Goal: Task Accomplishment & Management: Use online tool/utility

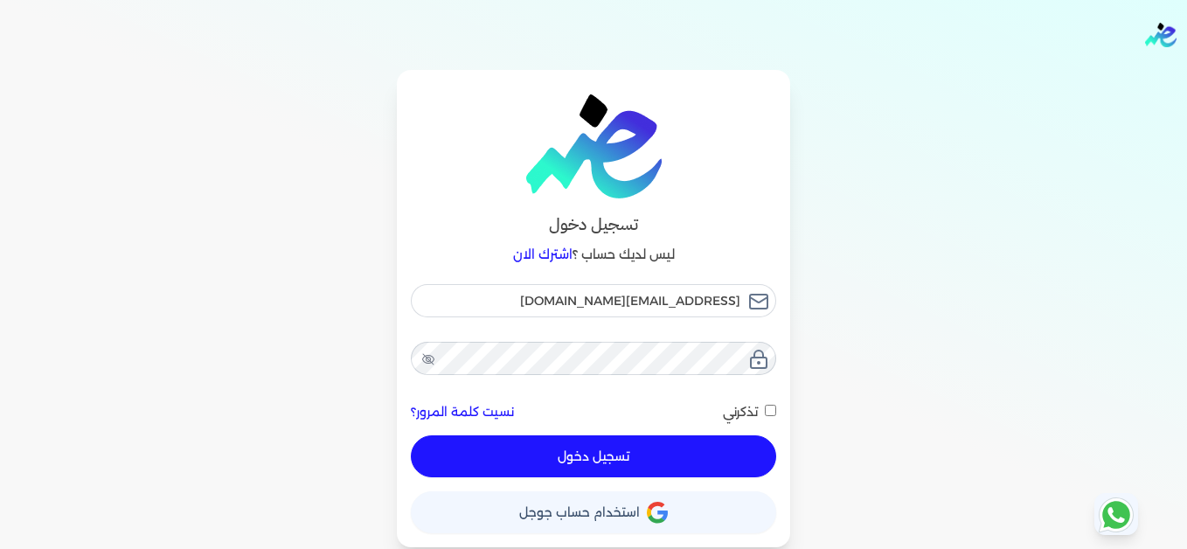
click at [724, 441] on button "تسجيل دخول" at bounding box center [593, 456] width 365 height 42
checkbox input "false"
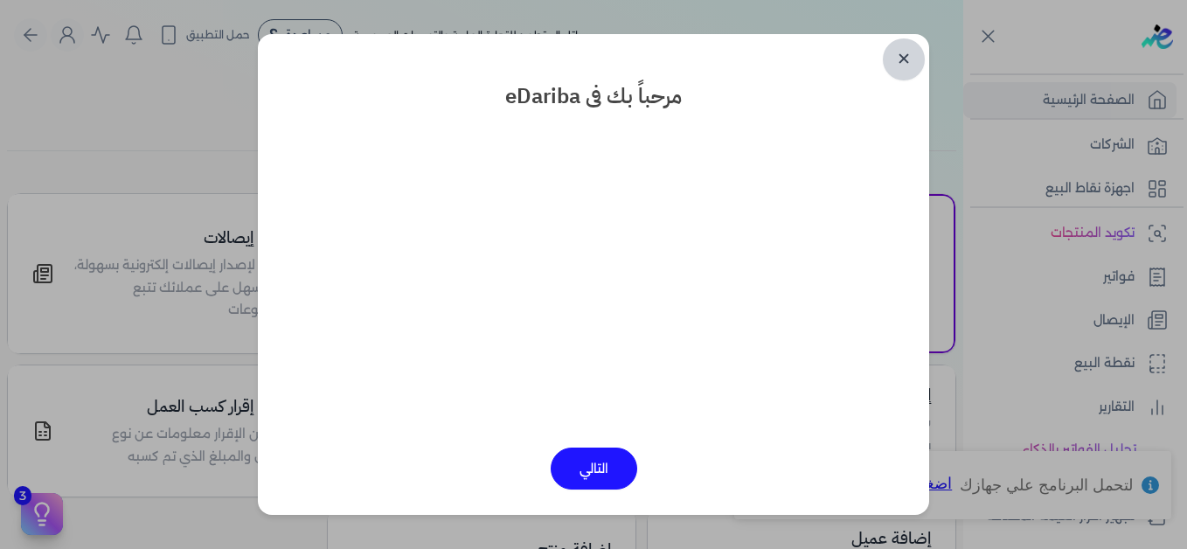
click at [910, 59] on link "✕" at bounding box center [904, 59] width 42 height 42
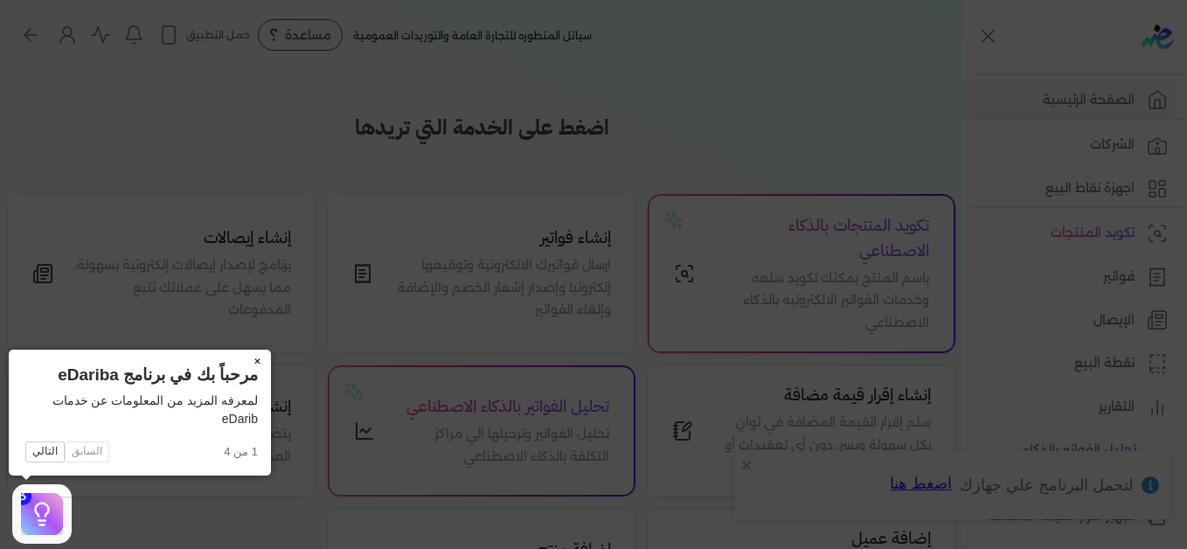
click at [263, 363] on button "×" at bounding box center [257, 362] width 28 height 24
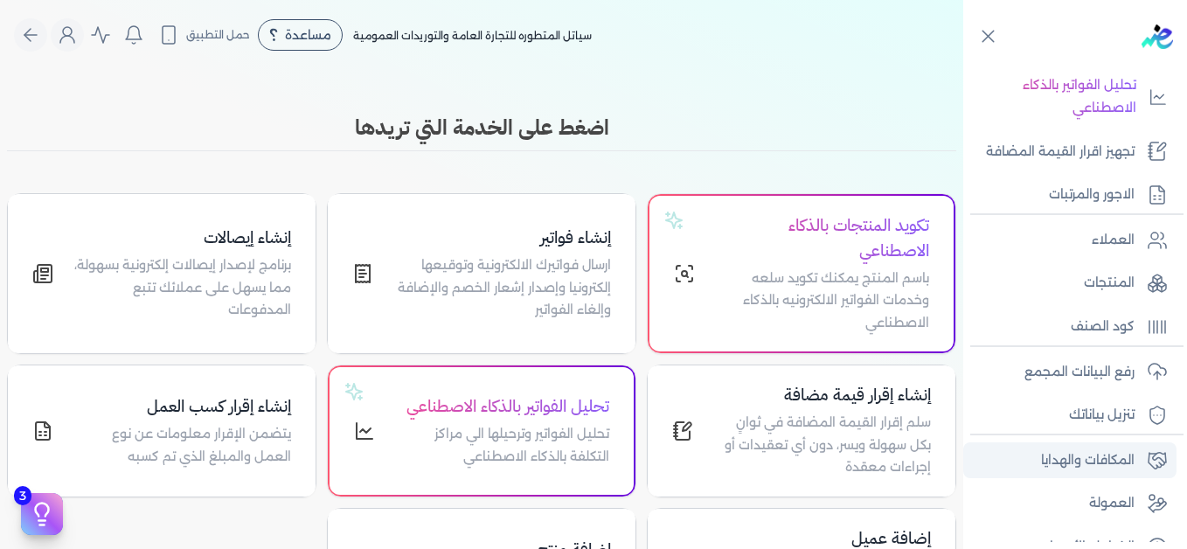
scroll to position [395, 0]
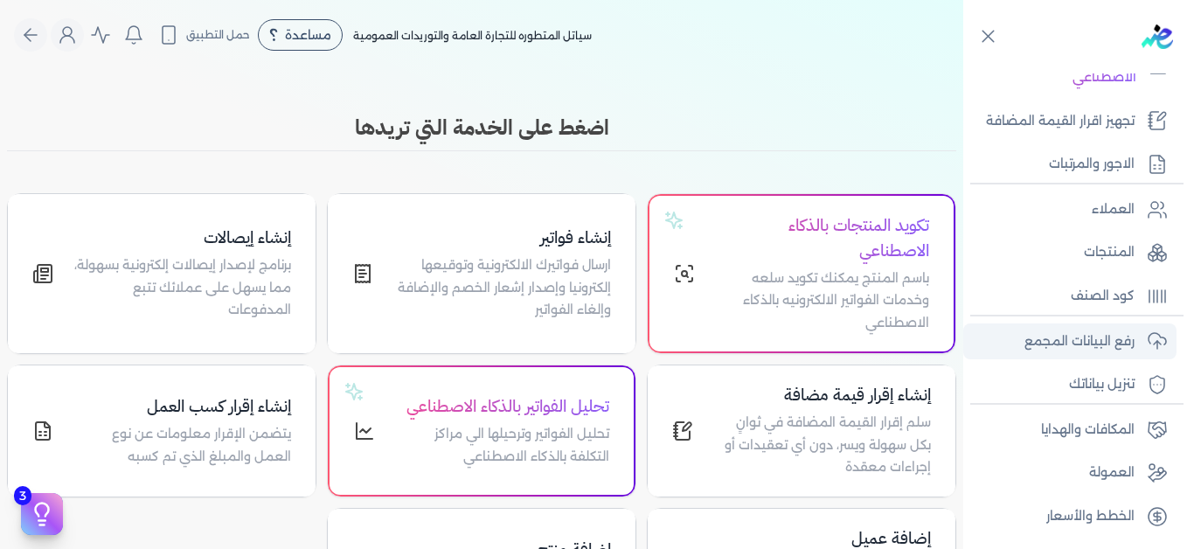
click at [1074, 339] on p "رفع البيانات المجمع" at bounding box center [1080, 341] width 110 height 23
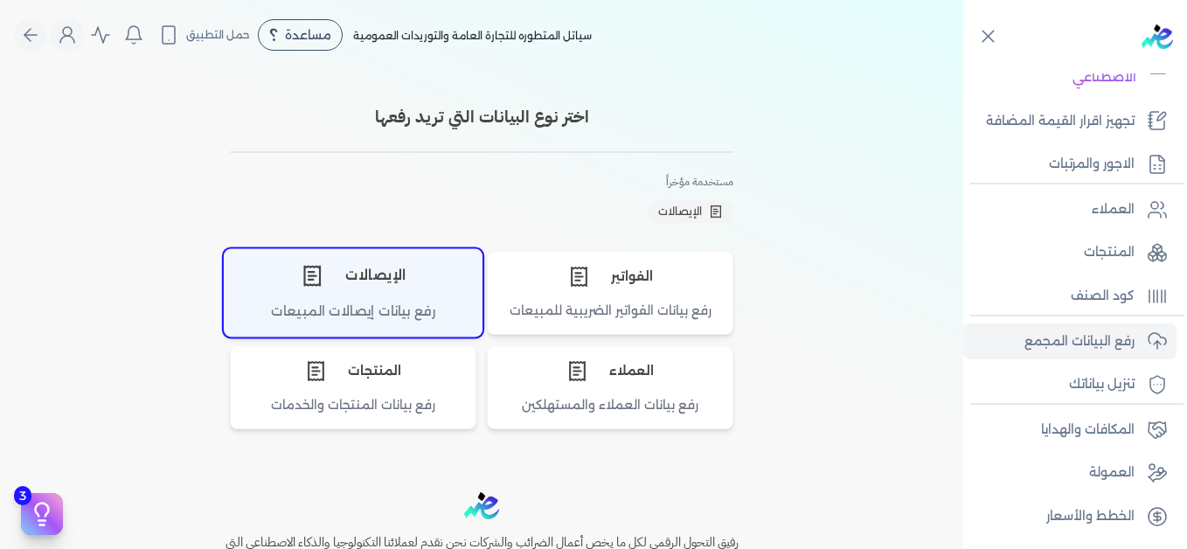
click at [288, 284] on div "الإيصالات" at bounding box center [353, 275] width 257 height 52
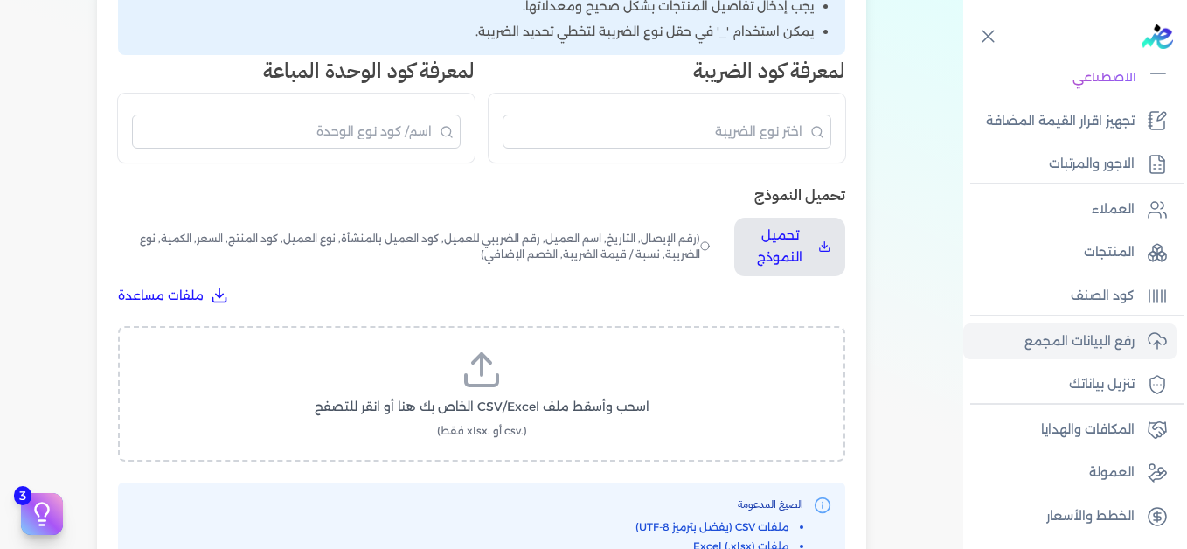
scroll to position [437, 0]
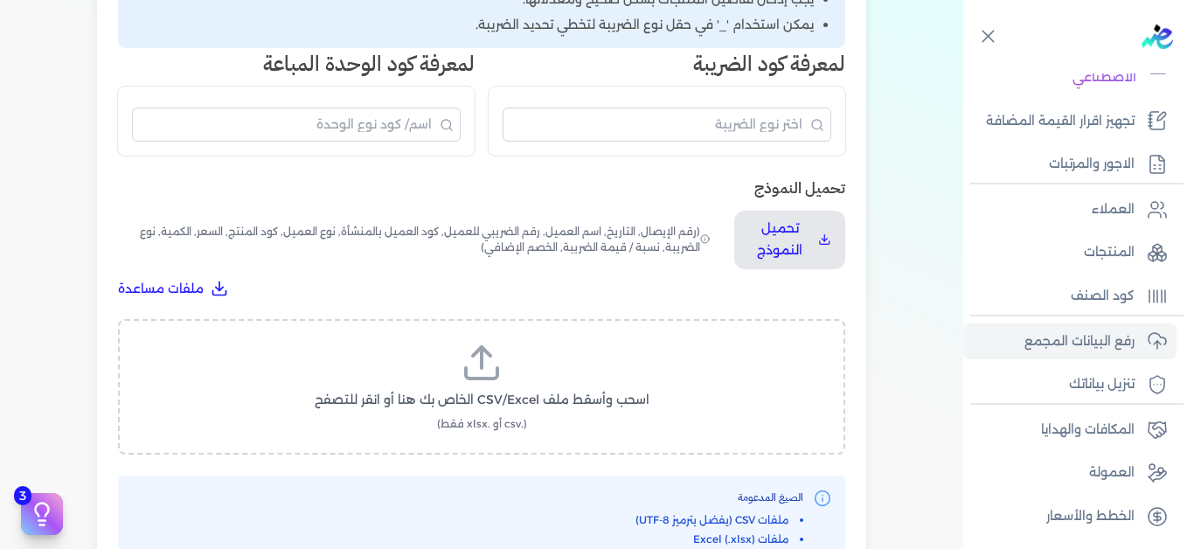
click at [479, 369] on icon at bounding box center [482, 363] width 42 height 42
click at [0, 0] on input "اسحب وأسقط ملف CSV/Excel الخاص بك هنا أو انقر للتصفح (.csv أو .xlsx فقط)" at bounding box center [0, 0] width 0 height 0
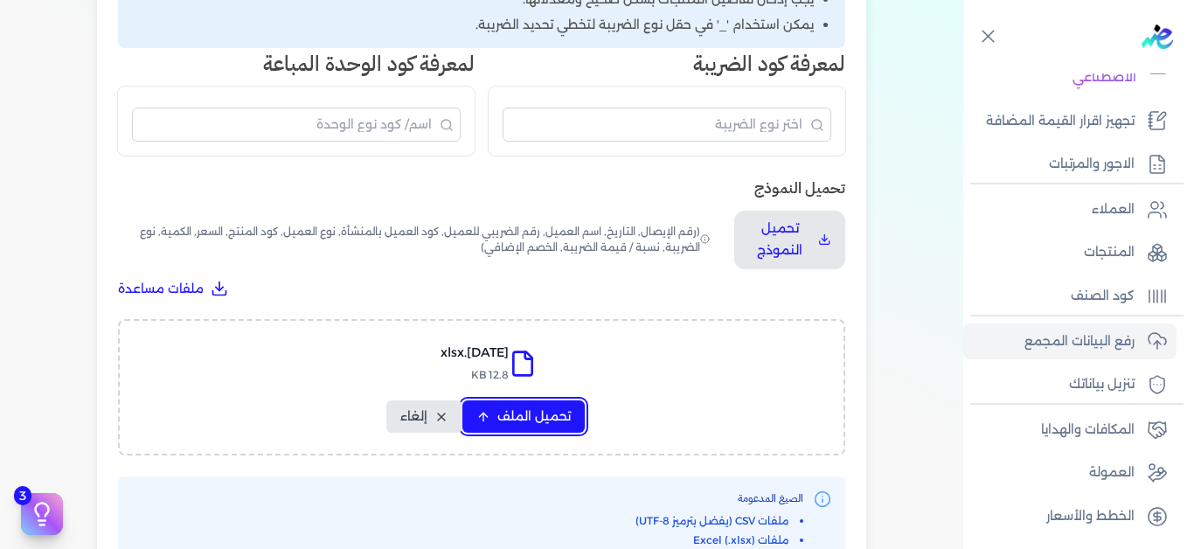
click at [545, 414] on span "تحميل الملف" at bounding box center [533, 416] width 73 height 18
select select "التاريخ"
select select "أسم العميل"
select select "نوع العميل"
select select "وصف البند"
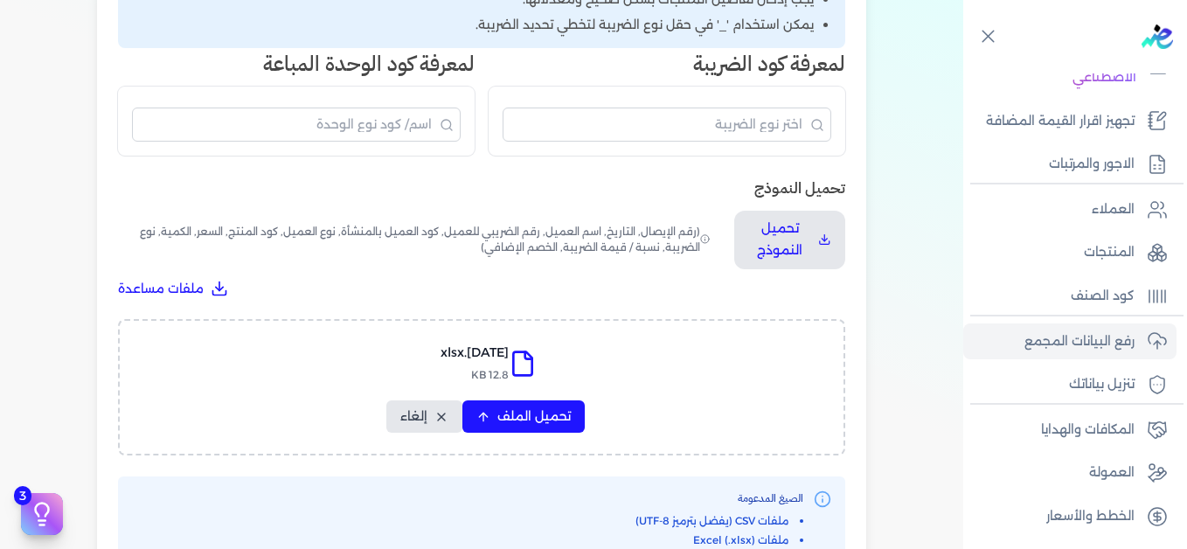
select select "السعر"
select select "الكمية"
select select "نوع الضريبة"
select select "نسبة / قيمة الضريبة"
select select "خصم اضافي"
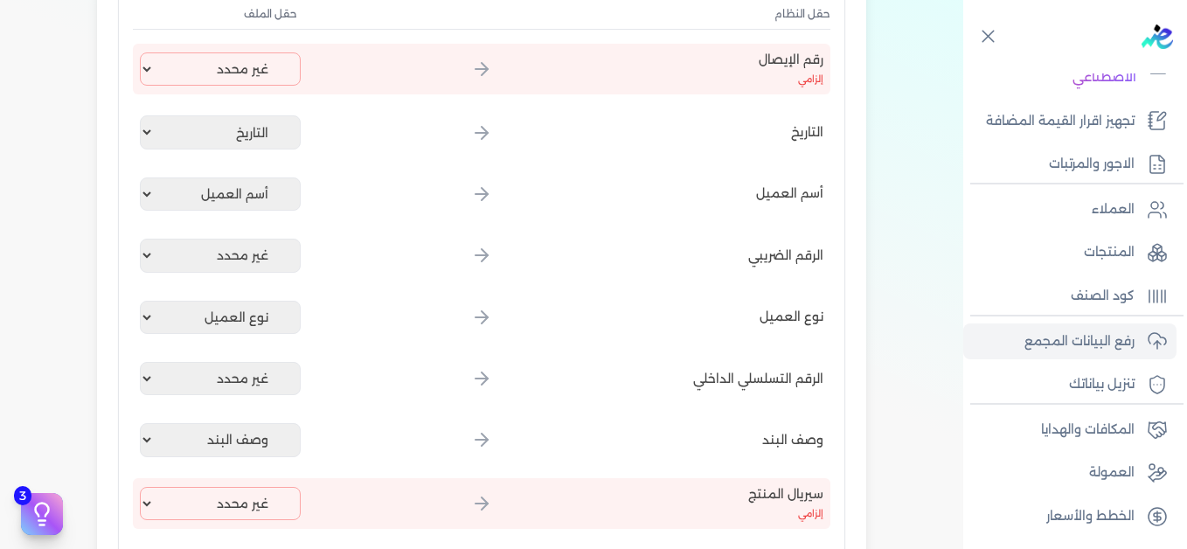
scroll to position [350, 0]
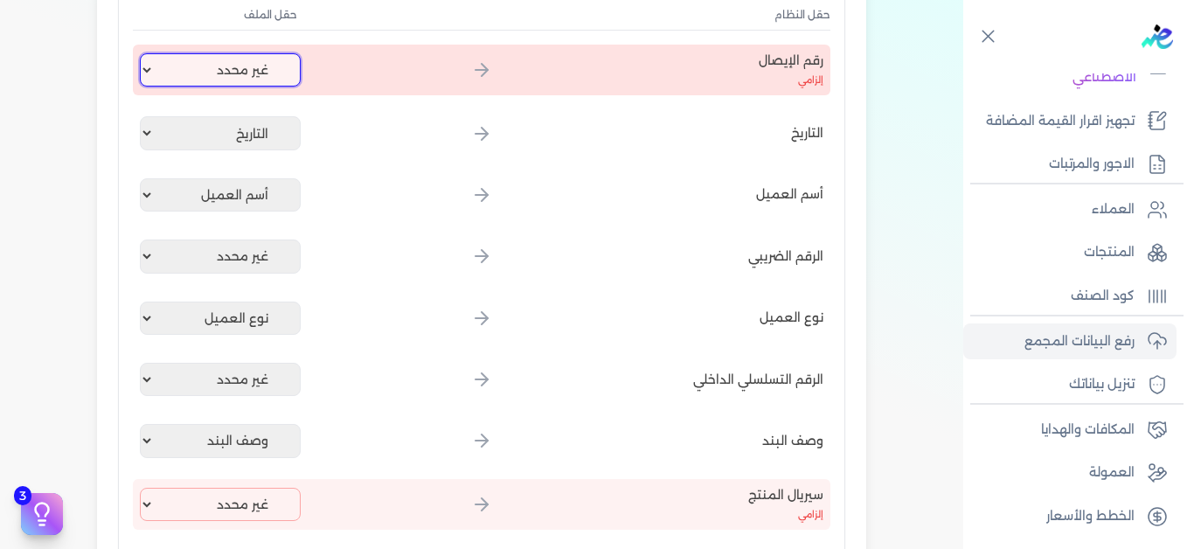
click at [250, 60] on select "غير محدد إيصال رقم التاريخ كود العميل بالمنشأة أسم العميل الرقم الضريبي للعميل …" at bounding box center [220, 69] width 161 height 33
select select "إيصال رقم"
click at [143, 53] on select "غير محدد إيصال رقم التاريخ كود العميل بالمنشأة أسم العميل الرقم الضريبي للعميل …" at bounding box center [220, 69] width 161 height 33
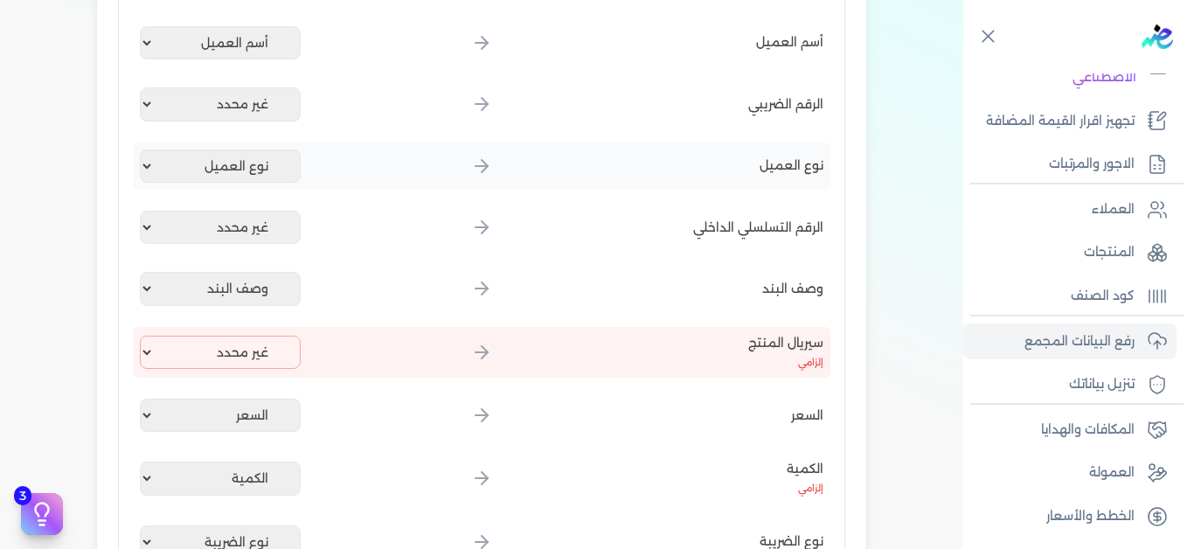
scroll to position [524, 0]
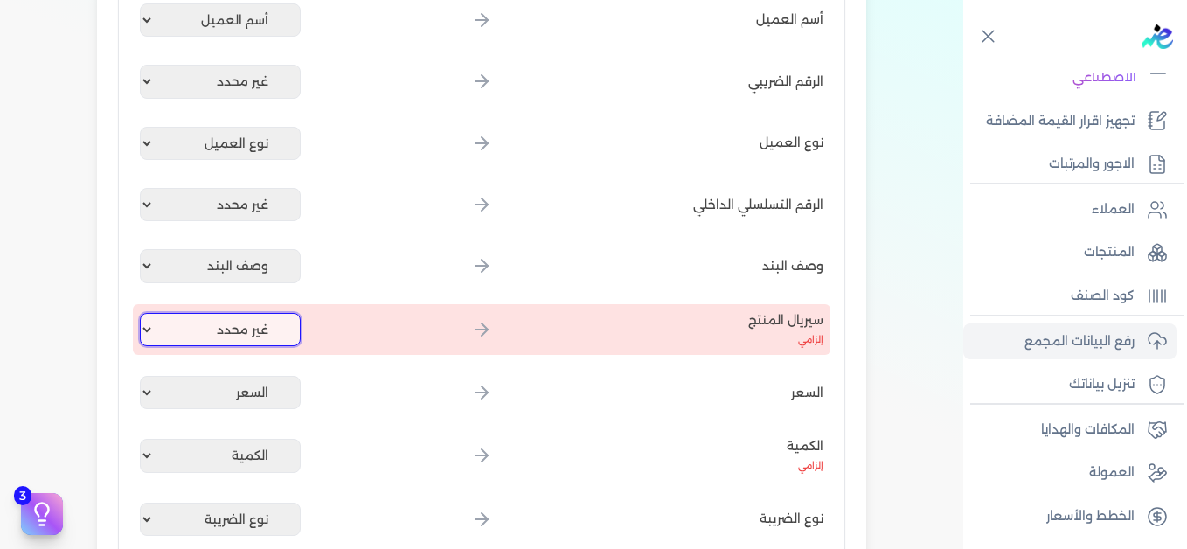
click at [247, 323] on select "غير محدد إيصال رقم التاريخ كود العميل بالمنشأة أسم العميل الرقم الضريبي للعميل …" at bounding box center [220, 329] width 161 height 33
select select "كود المنتج الداخلي"
click at [143, 313] on select "غير محدد إيصال رقم التاريخ كود العميل بالمنشأة أسم العميل الرقم الضريبي للعميل …" at bounding box center [220, 329] width 161 height 33
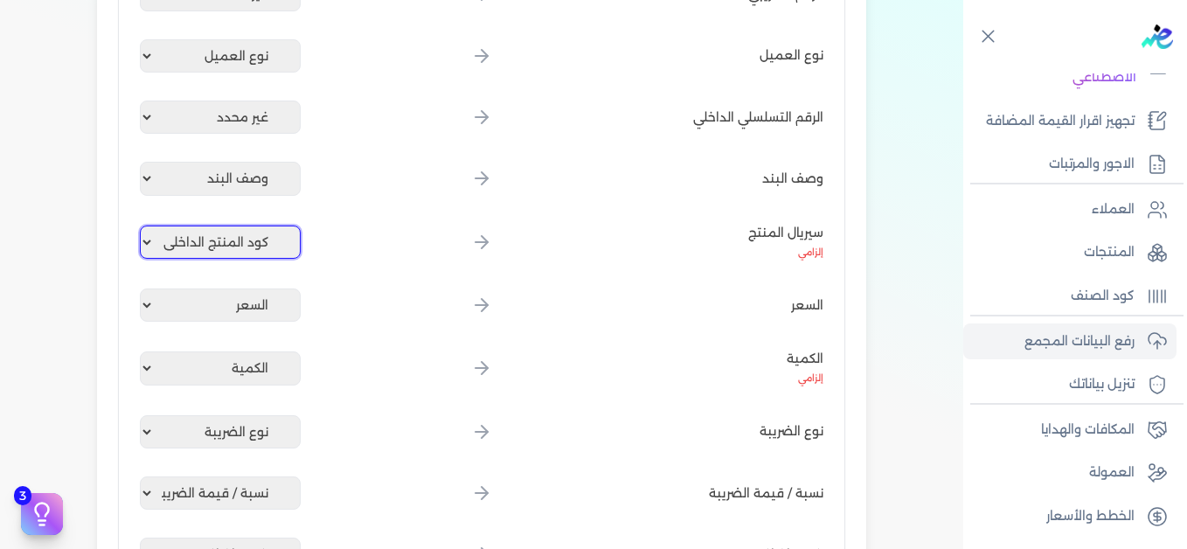
scroll to position [874, 0]
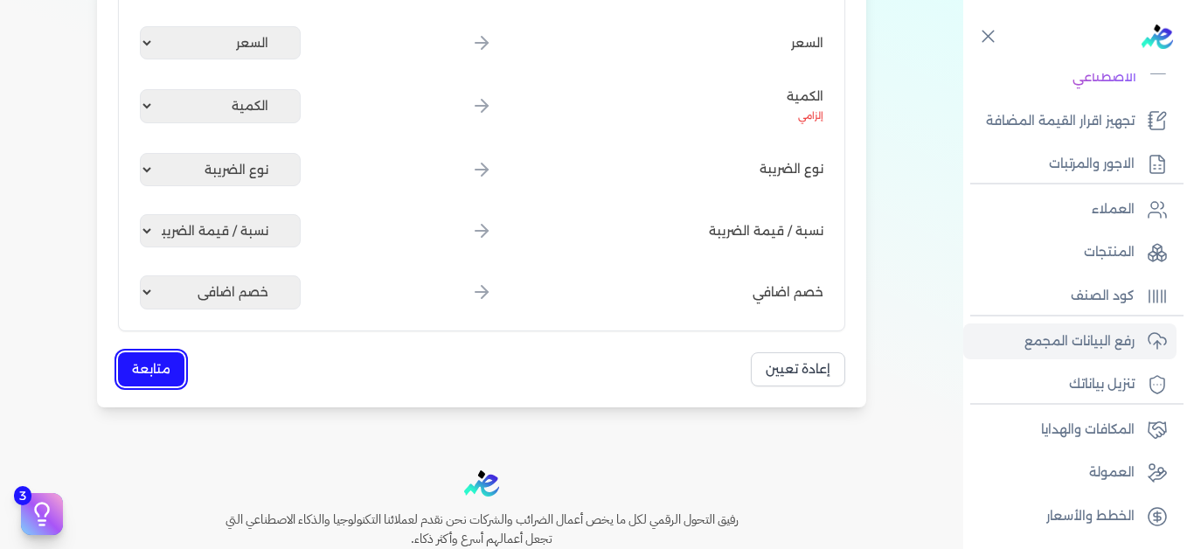
click at [159, 361] on button "متابعة" at bounding box center [151, 369] width 66 height 34
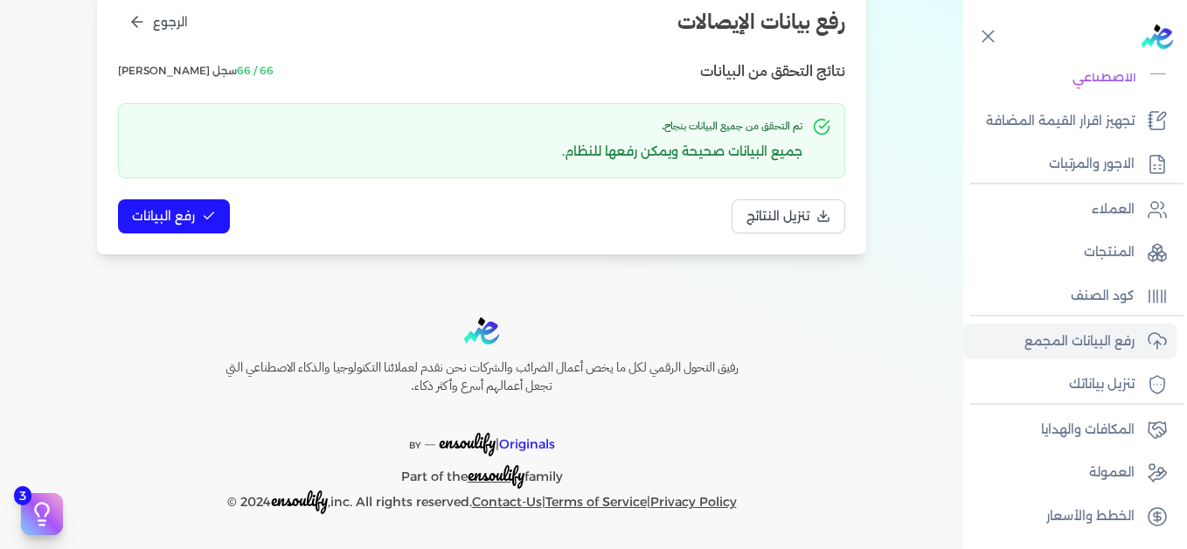
scroll to position [239, 0]
click at [193, 221] on span "رفع البيانات" at bounding box center [163, 216] width 63 height 18
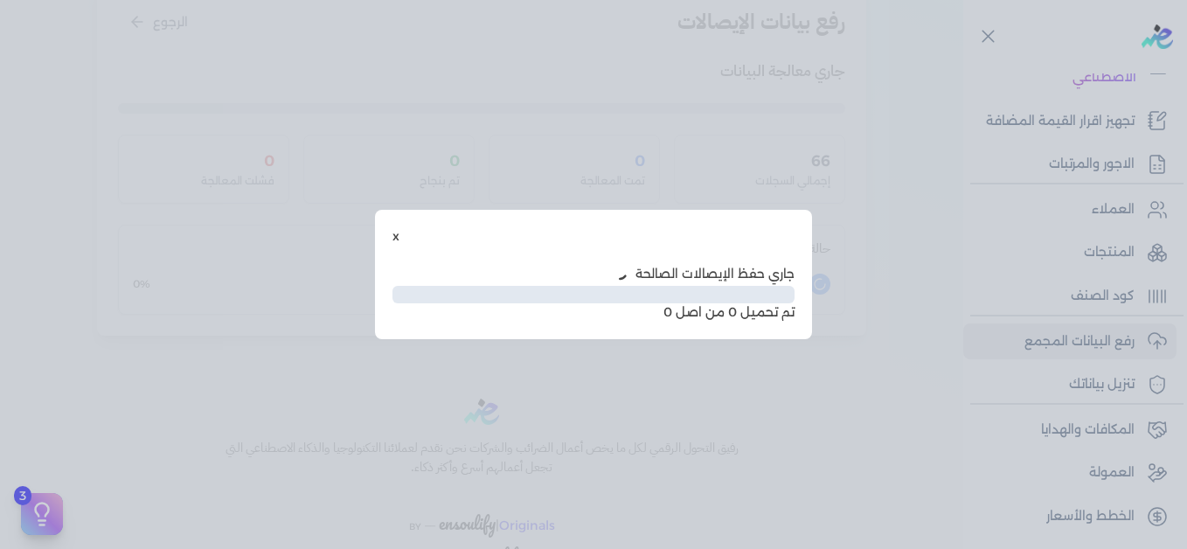
scroll to position [142, 0]
drag, startPoint x: 587, startPoint y: 233, endPoint x: 586, endPoint y: 212, distance: 20.1
click at [586, 212] on div "x جاري حفظ الإيصالات الصالحة تم تحميل 0 من اصل 0" at bounding box center [593, 275] width 437 height 130
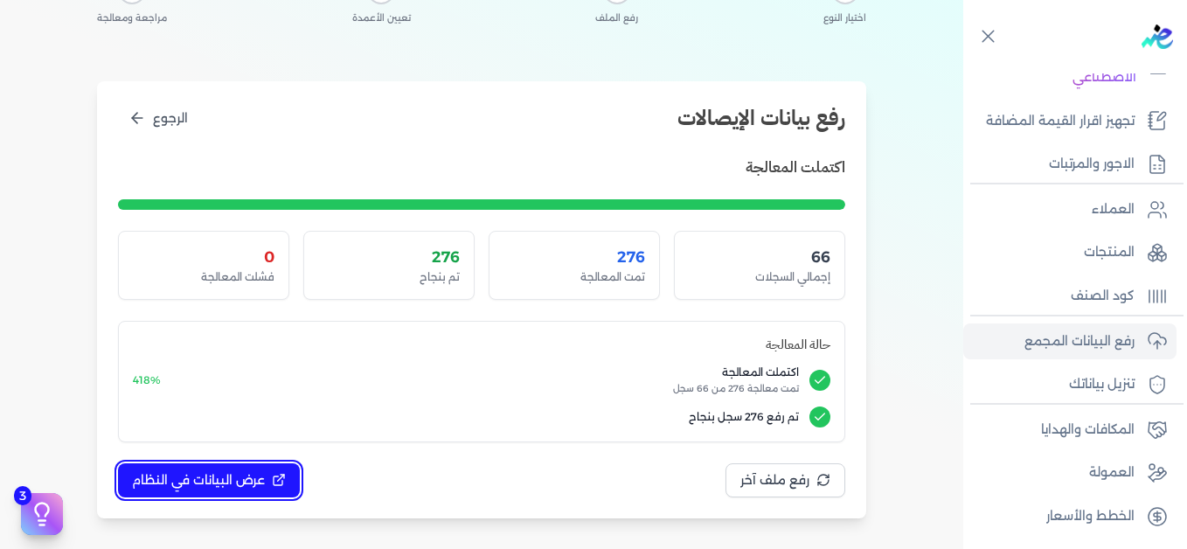
click at [253, 483] on span "عرض البيانات في النظام" at bounding box center [198, 480] width 133 height 18
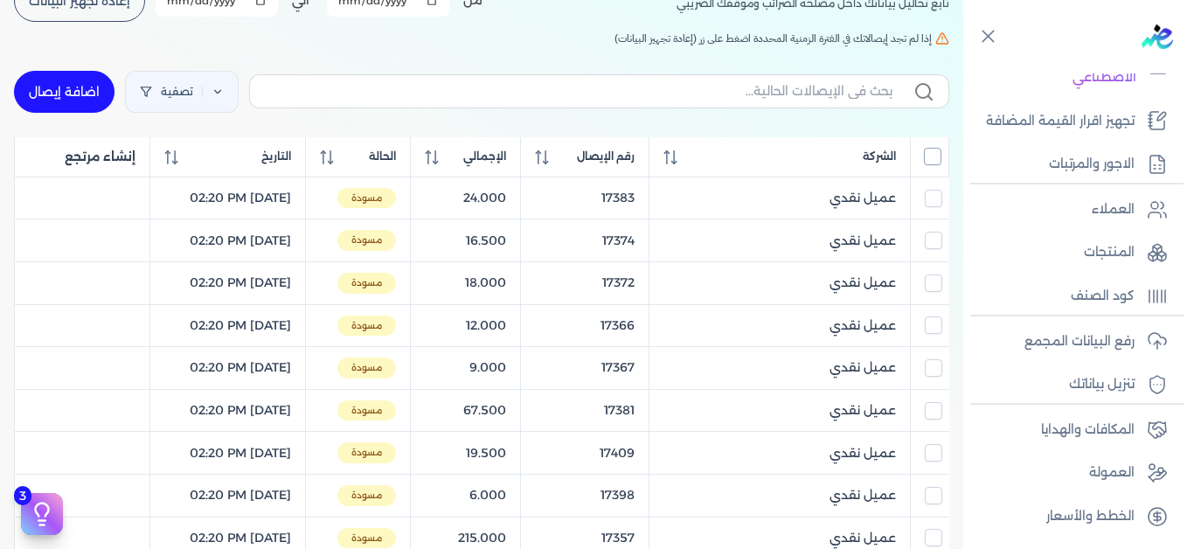
click at [929, 159] on input "All items unselected" at bounding box center [932, 156] width 17 height 17
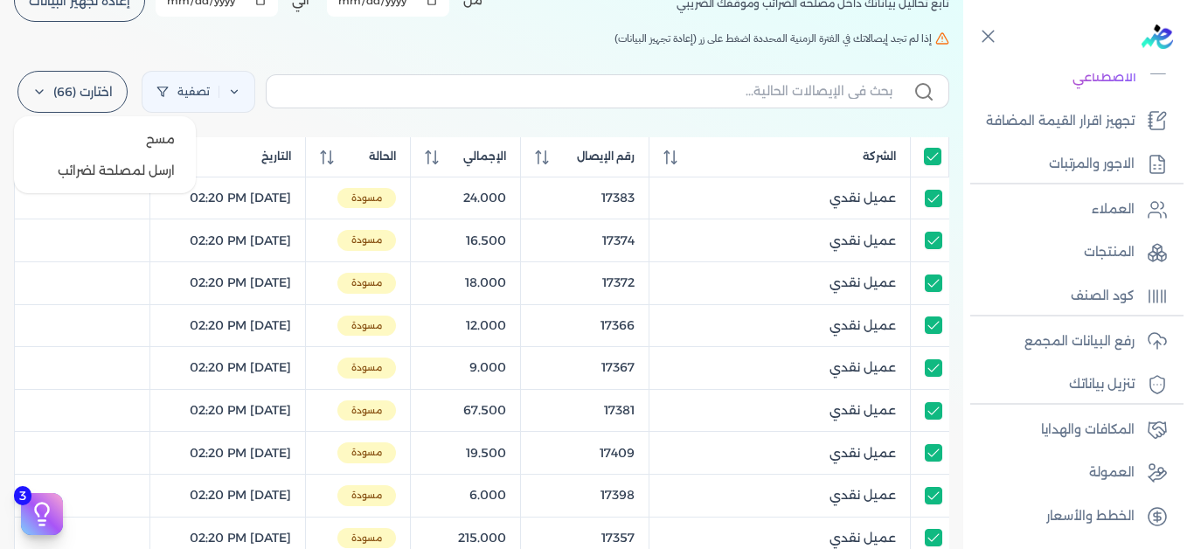
click at [48, 108] on label "اختارت (66)" at bounding box center [72, 92] width 110 height 42
click at [165, 175] on button "ارسل لمصلحة لضرائب" at bounding box center [105, 170] width 168 height 31
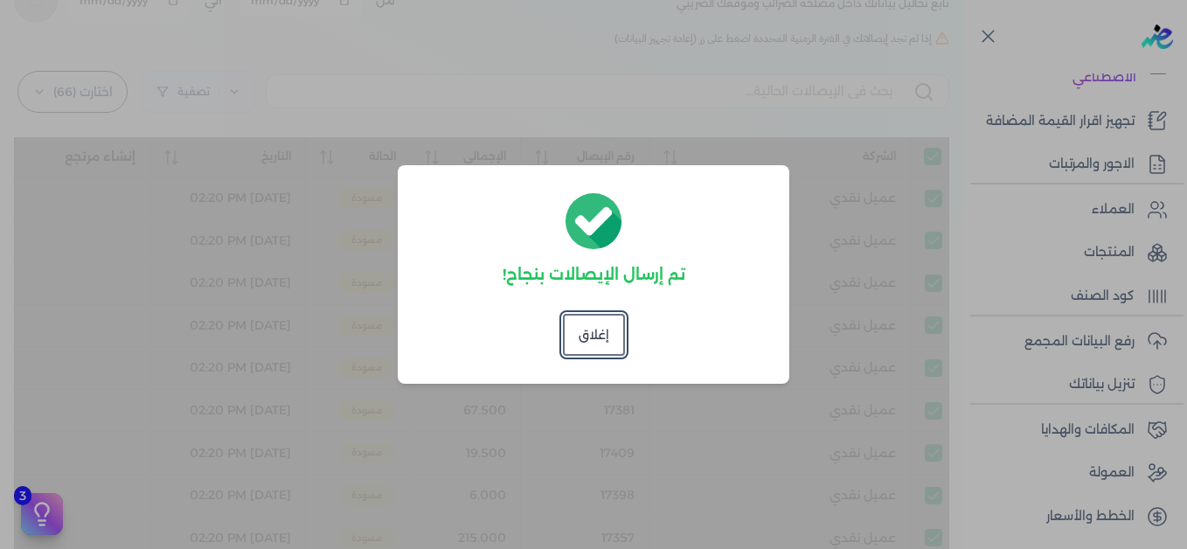
checkbox input "true"
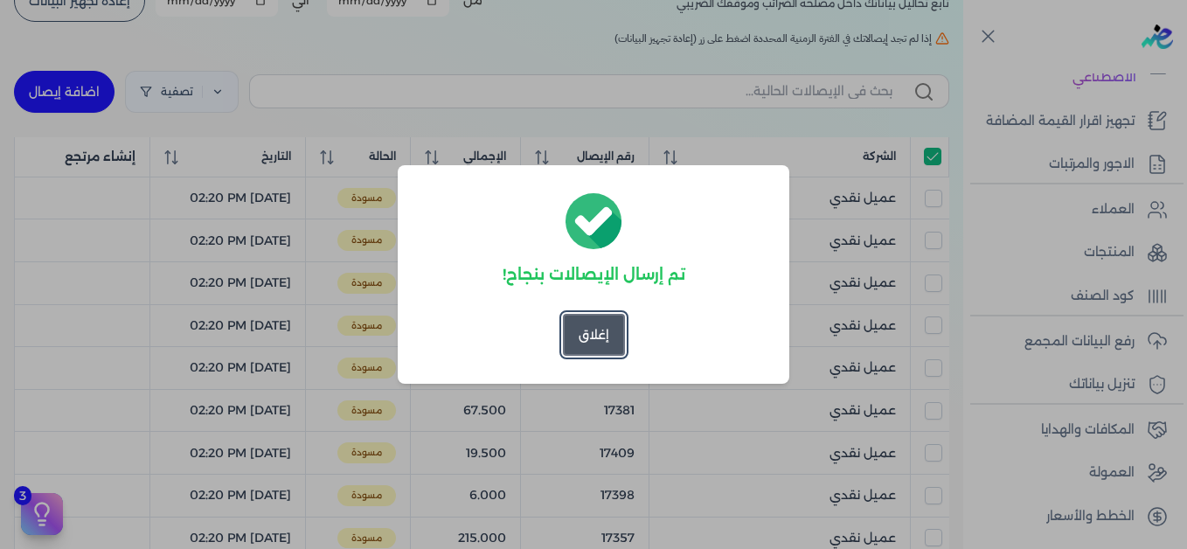
click at [583, 332] on button "إغلاق" at bounding box center [594, 335] width 62 height 42
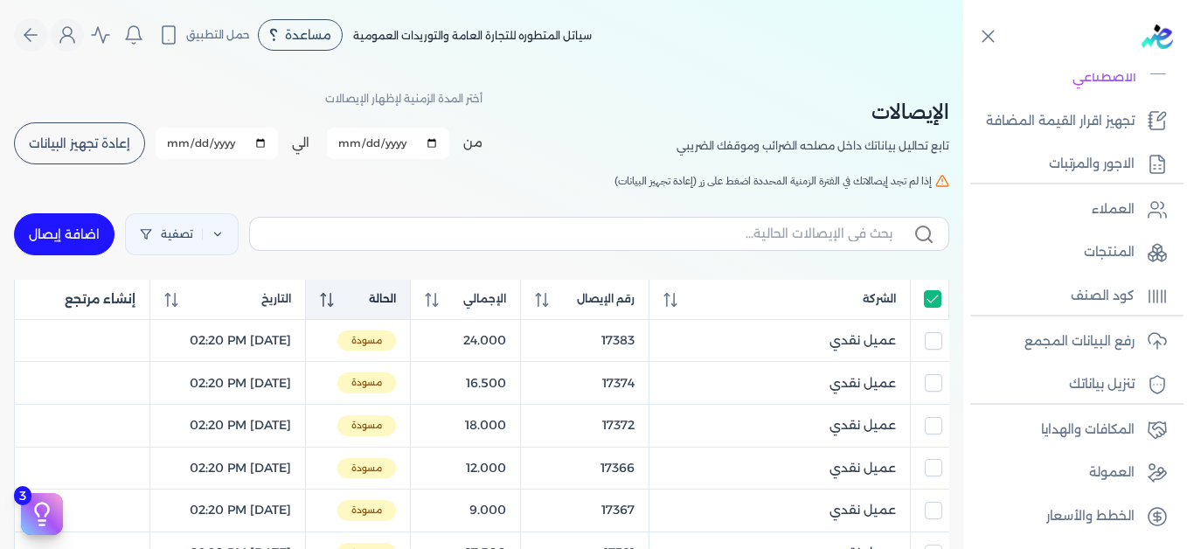
click at [379, 295] on th "الحالة" at bounding box center [358, 300] width 104 height 40
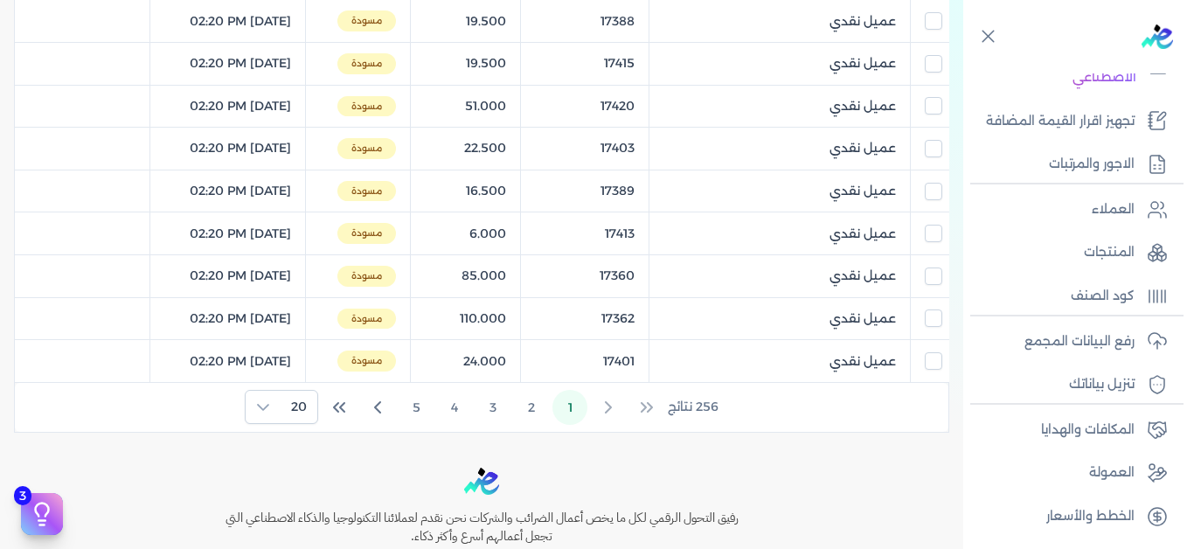
scroll to position [937, 0]
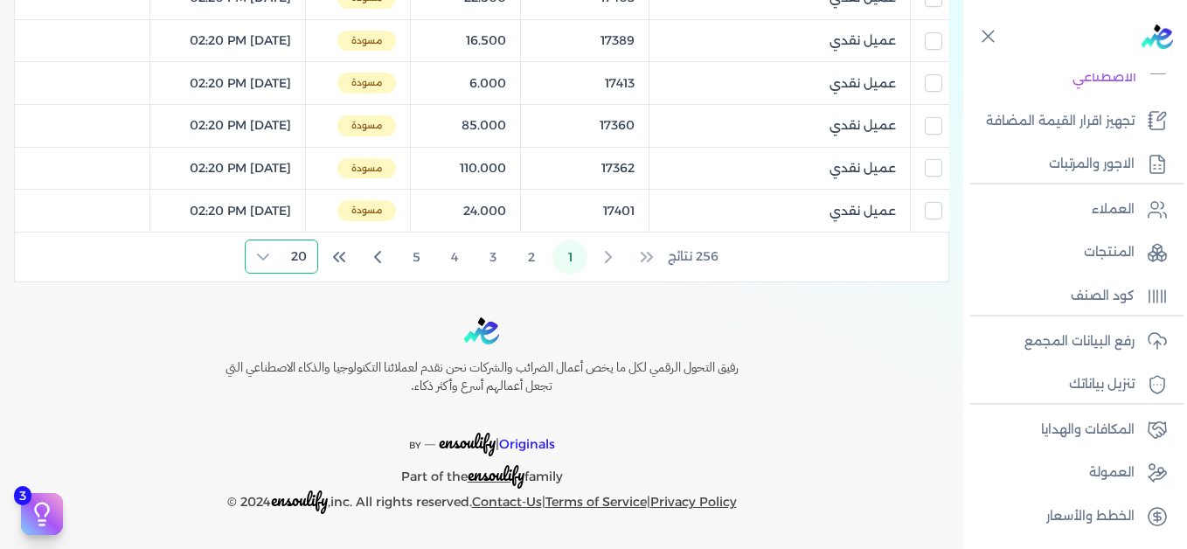
click at [302, 260] on span "20" at bounding box center [299, 256] width 37 height 32
click at [294, 365] on span "100" at bounding box center [296, 365] width 22 height 18
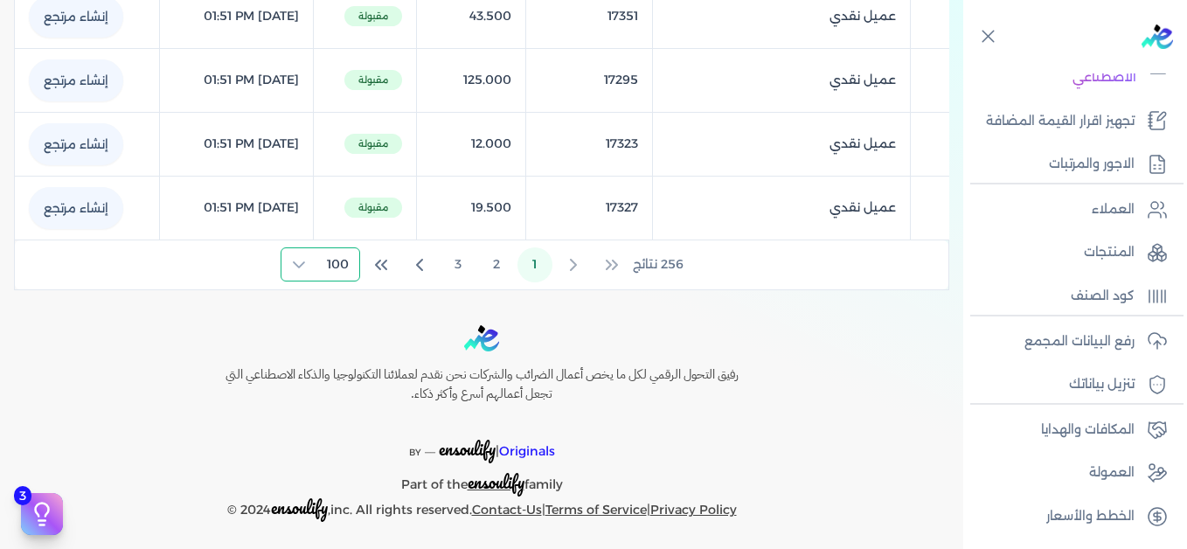
scroll to position [5039, 0]
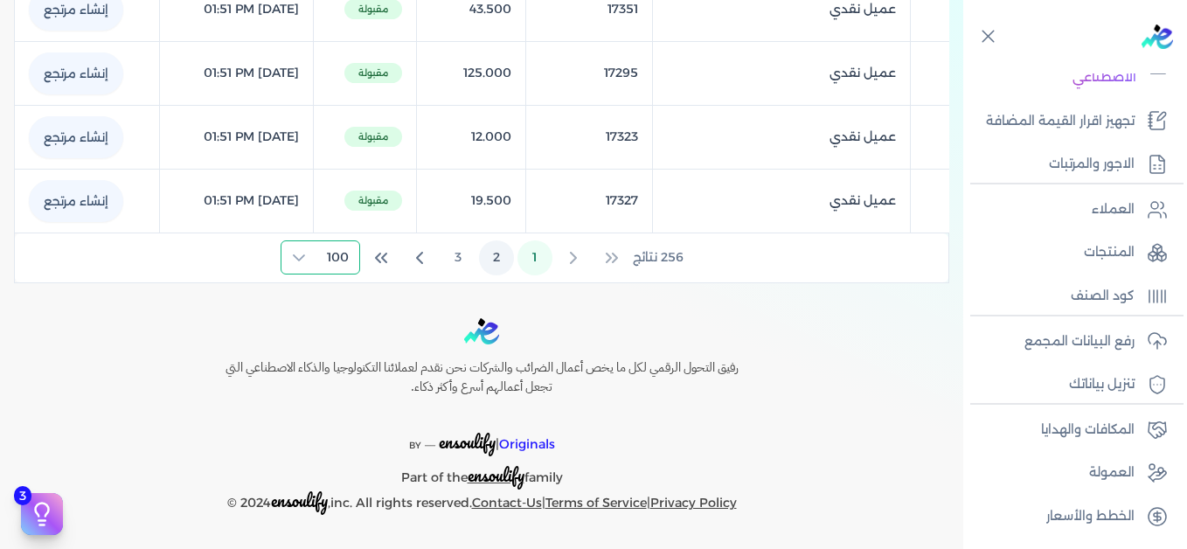
click at [503, 256] on button "2" at bounding box center [496, 257] width 35 height 35
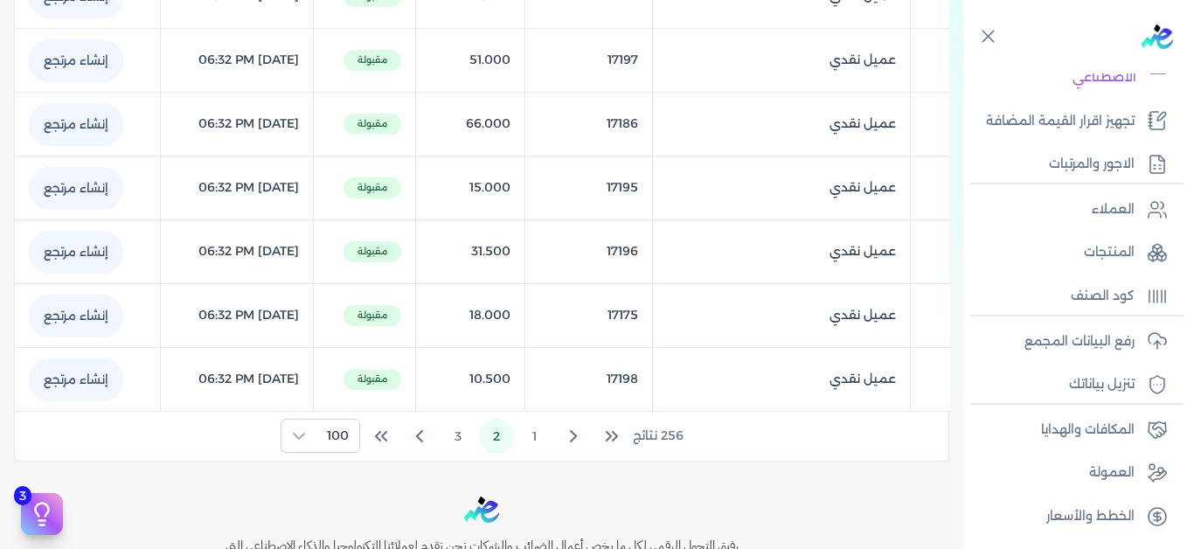
scroll to position [6468, 0]
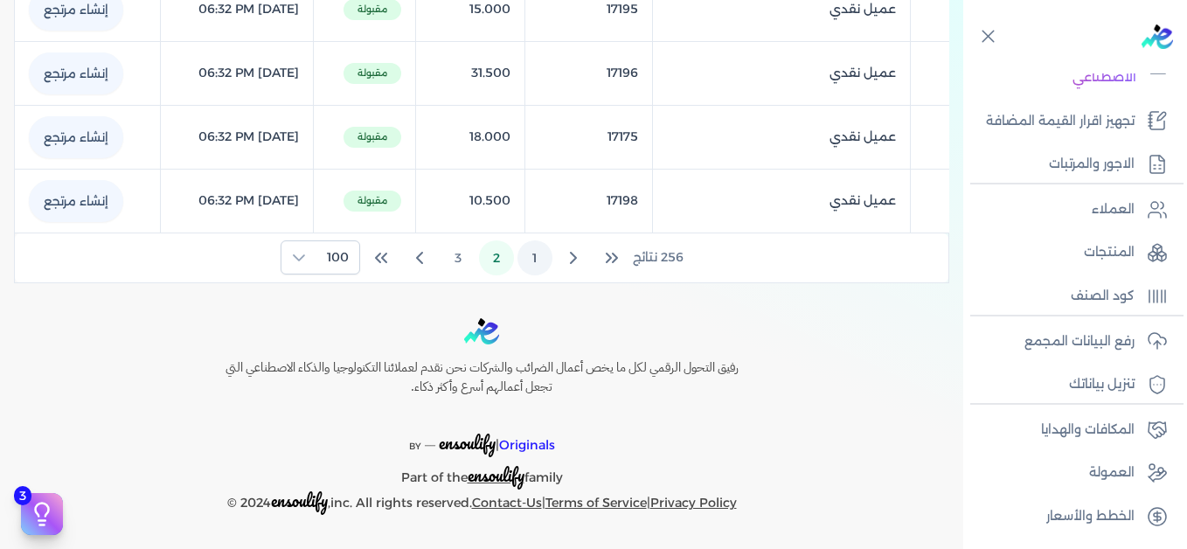
click at [542, 255] on button "1" at bounding box center [534, 257] width 35 height 35
click at [534, 254] on button "1" at bounding box center [534, 257] width 35 height 35
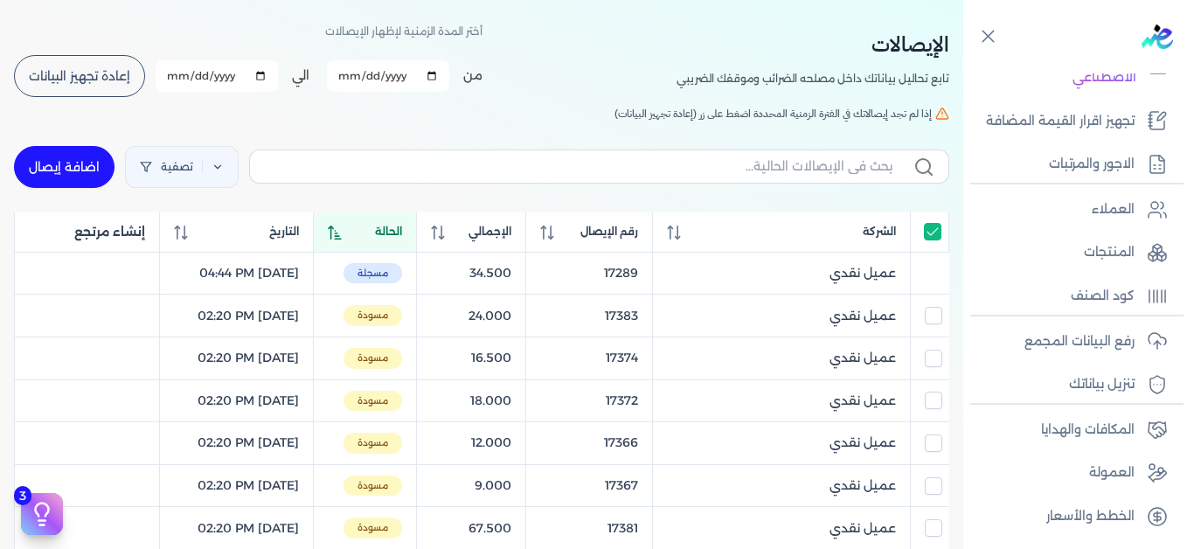
scroll to position [0, 0]
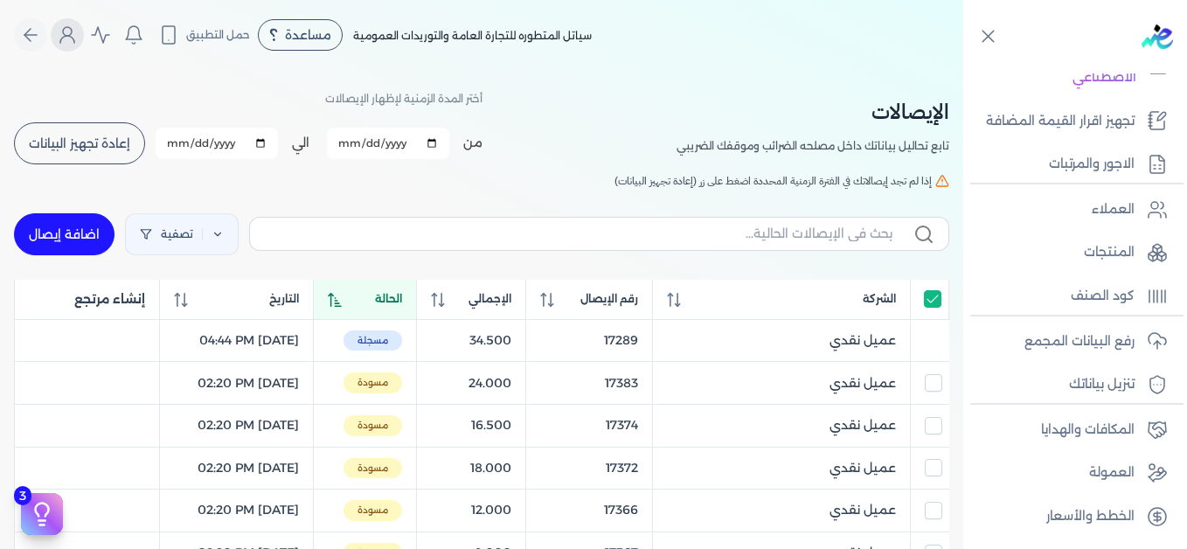
click at [72, 31] on circle "Global" at bounding box center [67, 31] width 9 height 9
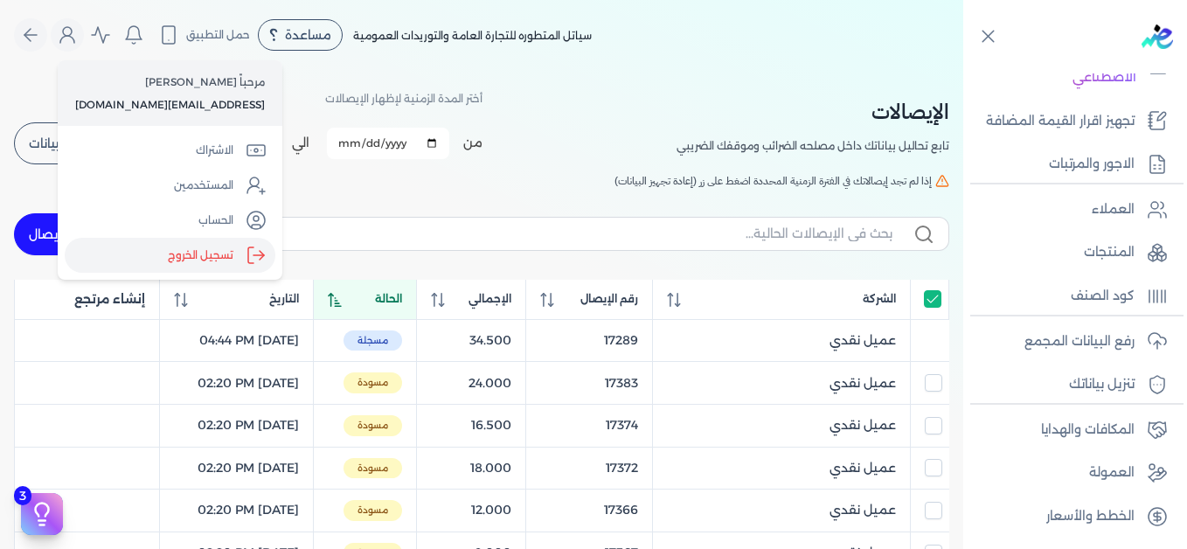
click at [192, 254] on label "تسجيل الخروج" at bounding box center [170, 255] width 211 height 35
click at [963, 70] on input "Close" at bounding box center [963, 70] width 0 height 0
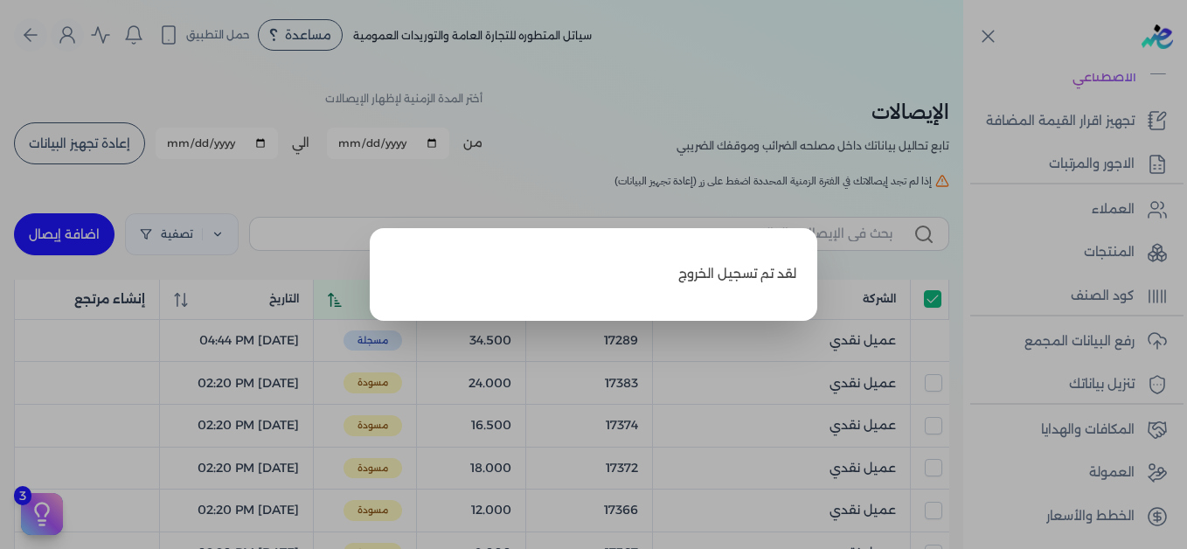
click at [751, 106] on label "Close" at bounding box center [593, 274] width 1187 height 549
click at [963, 70] on input "Close" at bounding box center [963, 70] width 0 height 0
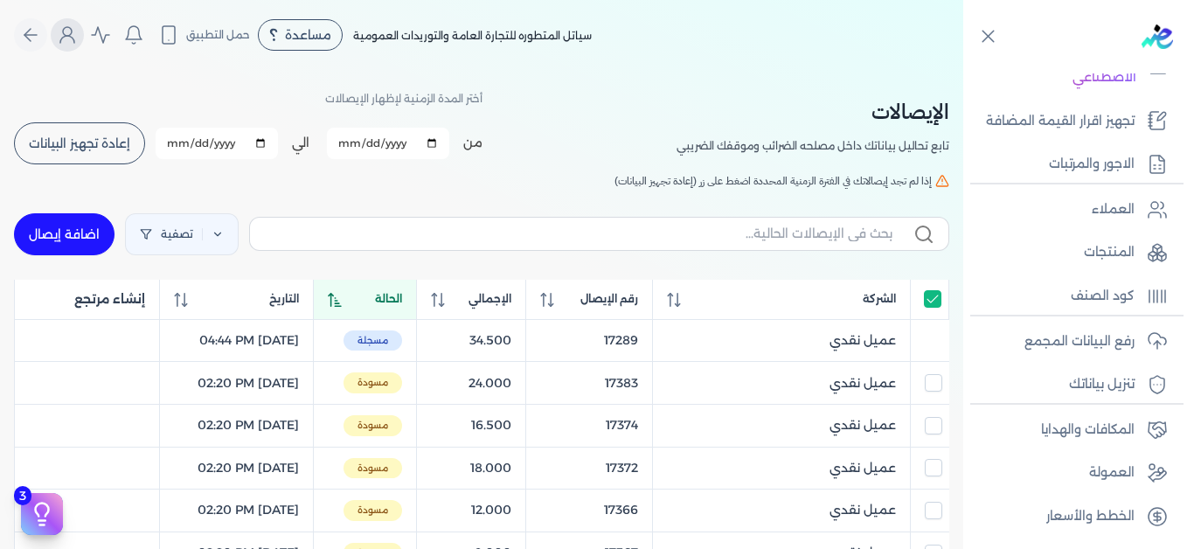
click at [76, 40] on icon "Global" at bounding box center [67, 34] width 21 height 21
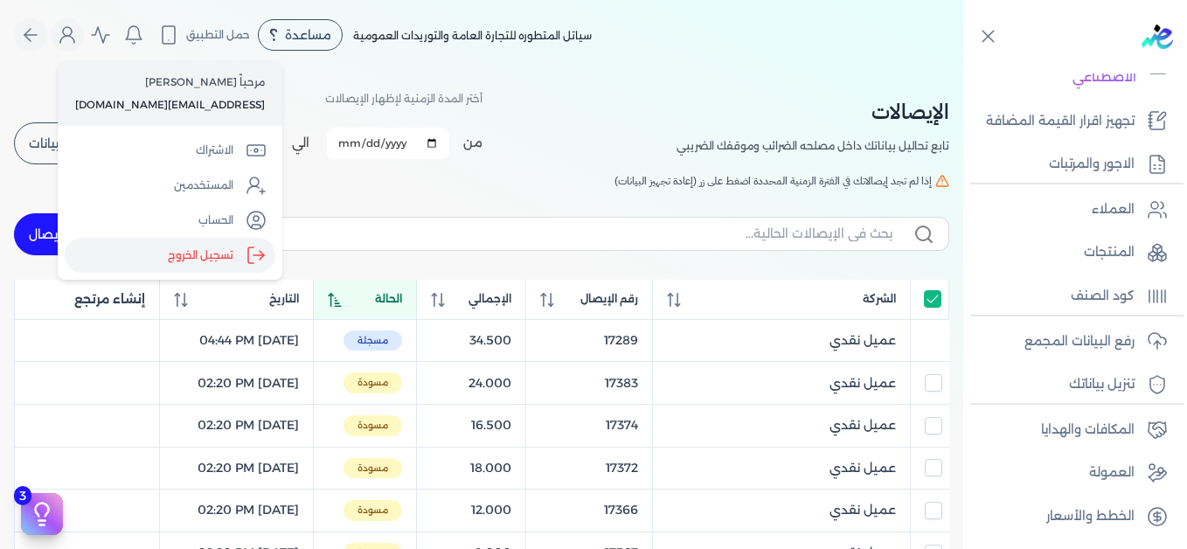
click at [219, 257] on label "تسجيل الخروج" at bounding box center [170, 255] width 211 height 35
click at [963, 70] on input "Close" at bounding box center [963, 70] width 0 height 0
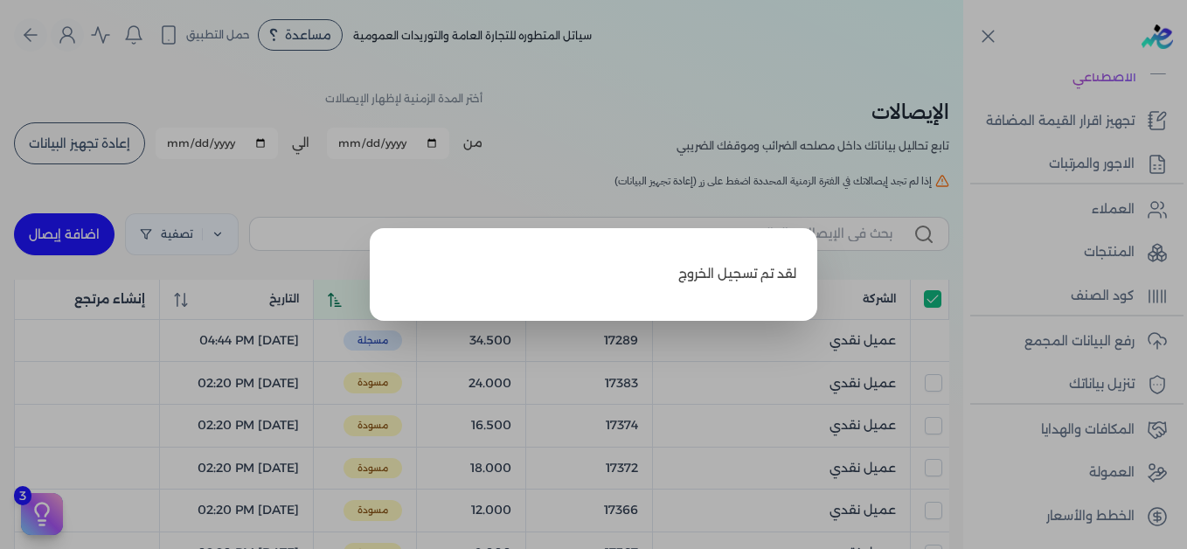
click at [758, 27] on label "Close" at bounding box center [593, 274] width 1187 height 549
click at [963, 70] on input "Close" at bounding box center [963, 70] width 0 height 0
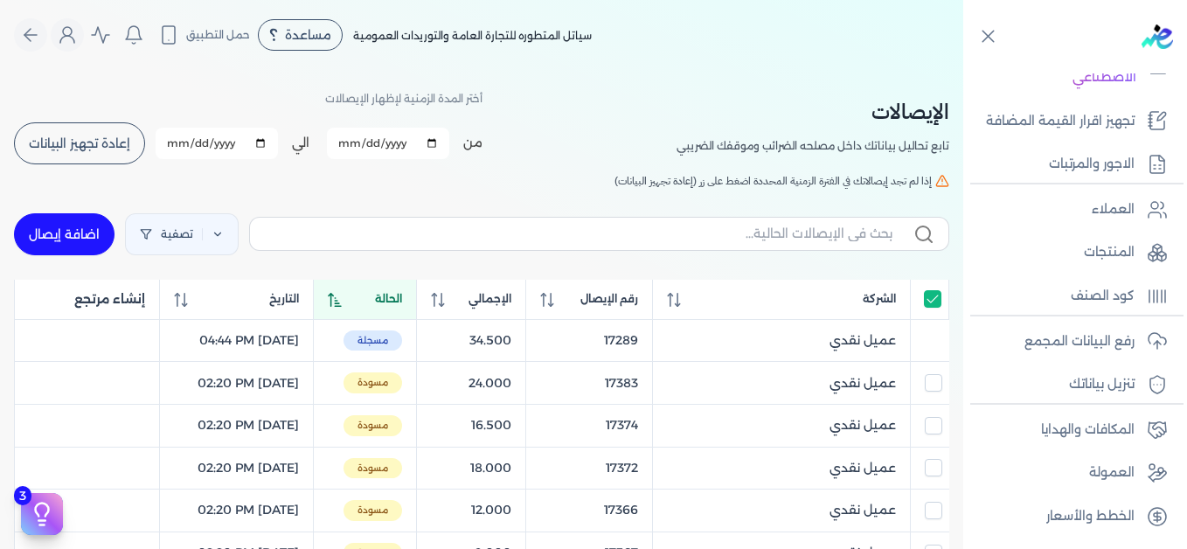
click at [741, 58] on nav "Toggle Navigation الاسعار العمولات مساعدة خدمة العملاء دليل المستخدم تسجيل الدخ…" at bounding box center [481, 35] width 963 height 70
click at [809, 99] on h2 "الإيصالات" at bounding box center [813, 111] width 273 height 31
click at [75, 31] on icon "Global" at bounding box center [67, 34] width 21 height 21
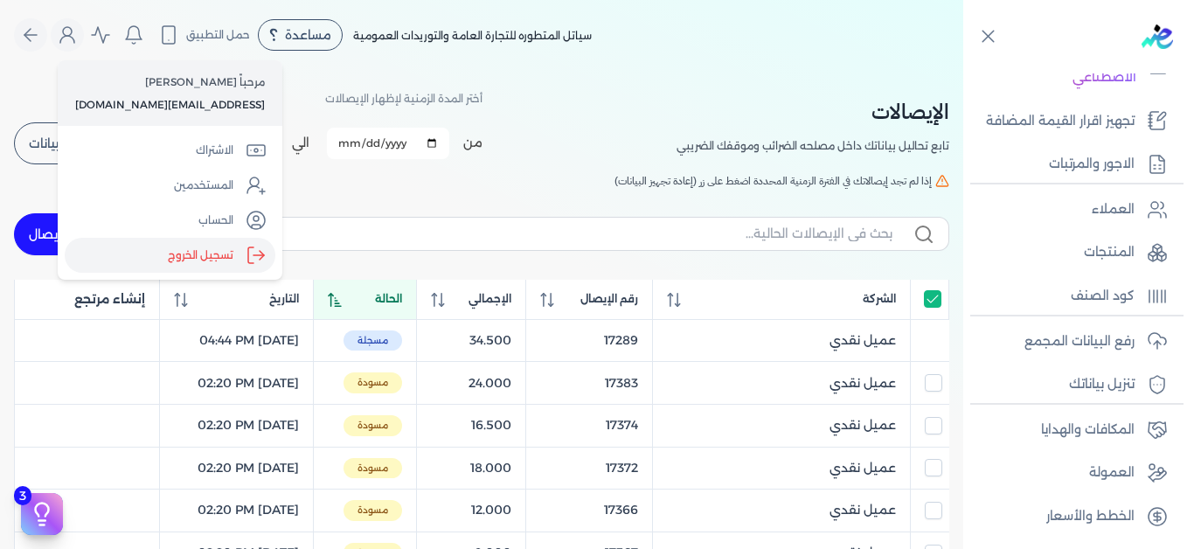
click at [207, 255] on label "تسجيل الخروج" at bounding box center [170, 255] width 211 height 35
click at [963, 70] on input "Close" at bounding box center [963, 70] width 0 height 0
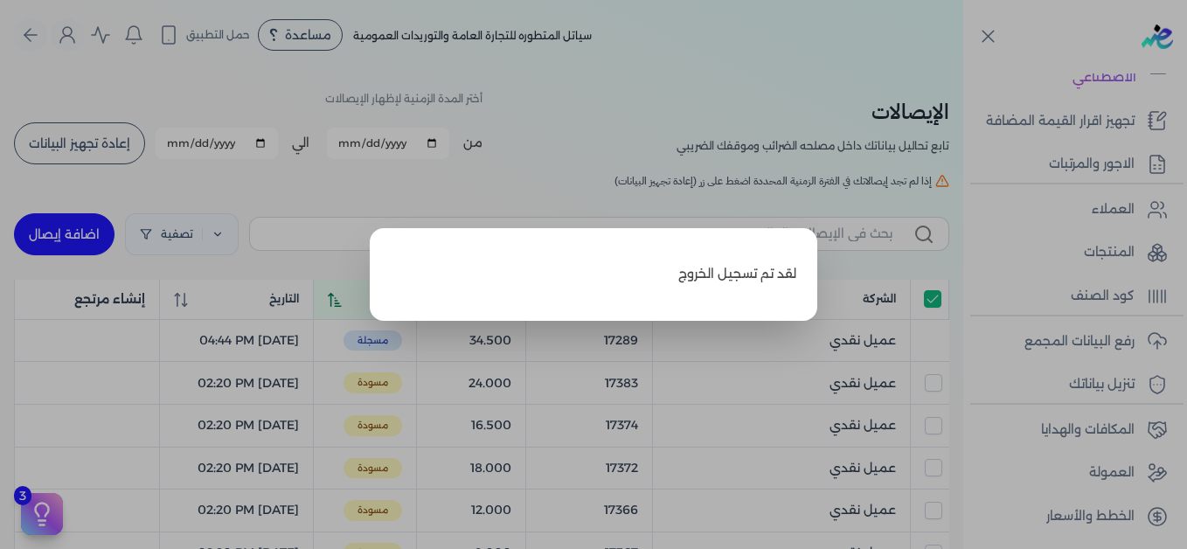
click at [672, 93] on label "Close" at bounding box center [593, 274] width 1187 height 549
click at [963, 70] on input "Close" at bounding box center [963, 70] width 0 height 0
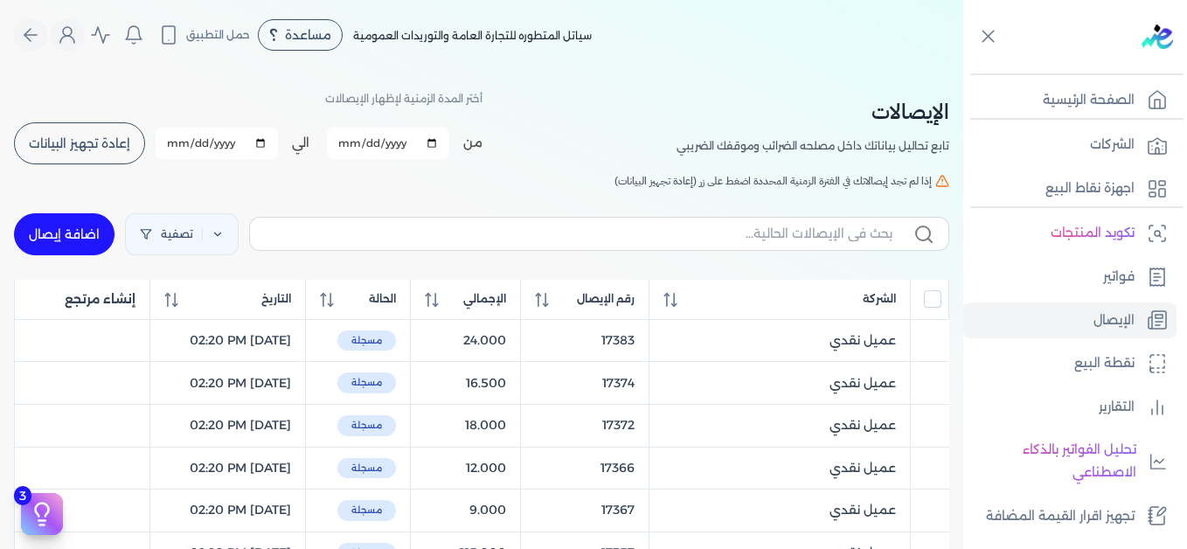
checkbox input "false"
click at [78, 36] on icon "Global" at bounding box center [67, 34] width 21 height 21
click at [77, 47] on button "Global" at bounding box center [67, 34] width 33 height 33
click at [84, 46] on button "Global" at bounding box center [67, 34] width 33 height 33
click at [823, 50] on div "سياتل المتطوره للتجارة العامة والتوريدات العمومية مساعدة خدمة العملاء دليل المس…" at bounding box center [488, 34] width 949 height 33
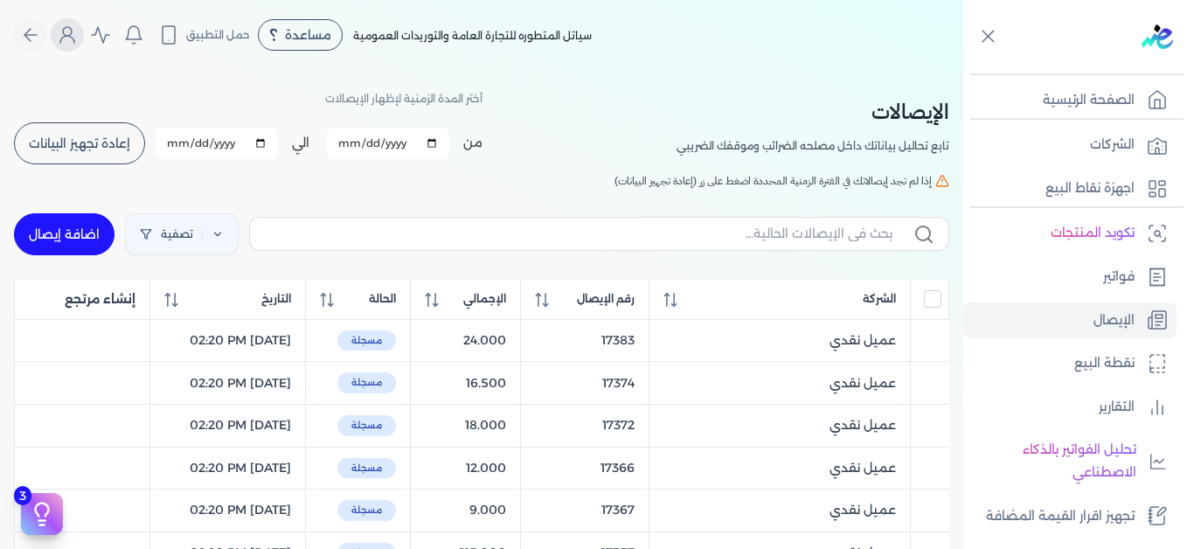
click at [74, 38] on icon "Global" at bounding box center [67, 39] width 14 height 7
click at [76, 41] on icon "Global" at bounding box center [67, 34] width 21 height 21
click at [68, 36] on icon "Global" at bounding box center [67, 34] width 21 height 21
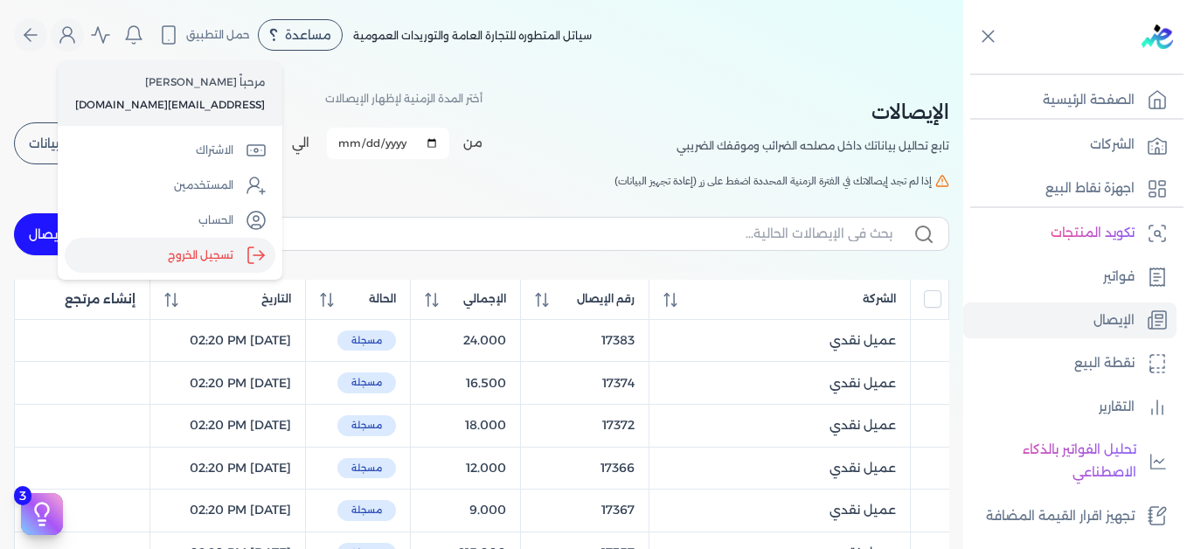
click at [195, 254] on label "تسجيل الخروج" at bounding box center [170, 255] width 211 height 35
click at [963, 70] on input "Close" at bounding box center [963, 70] width 0 height 0
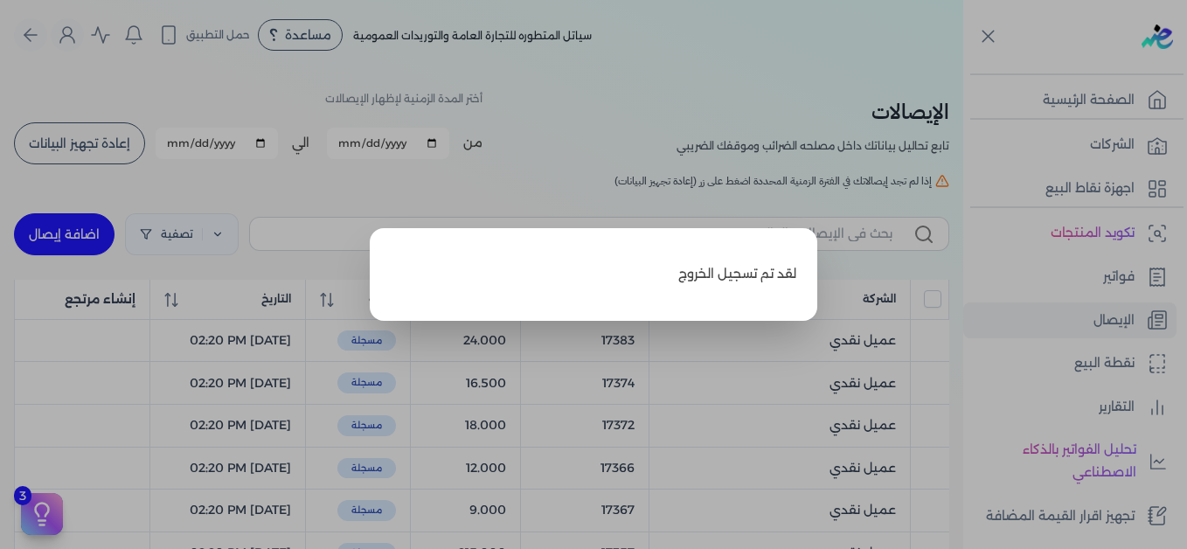
click at [711, 71] on label "Close" at bounding box center [593, 274] width 1187 height 549
click at [963, 70] on input "Close" at bounding box center [963, 70] width 0 height 0
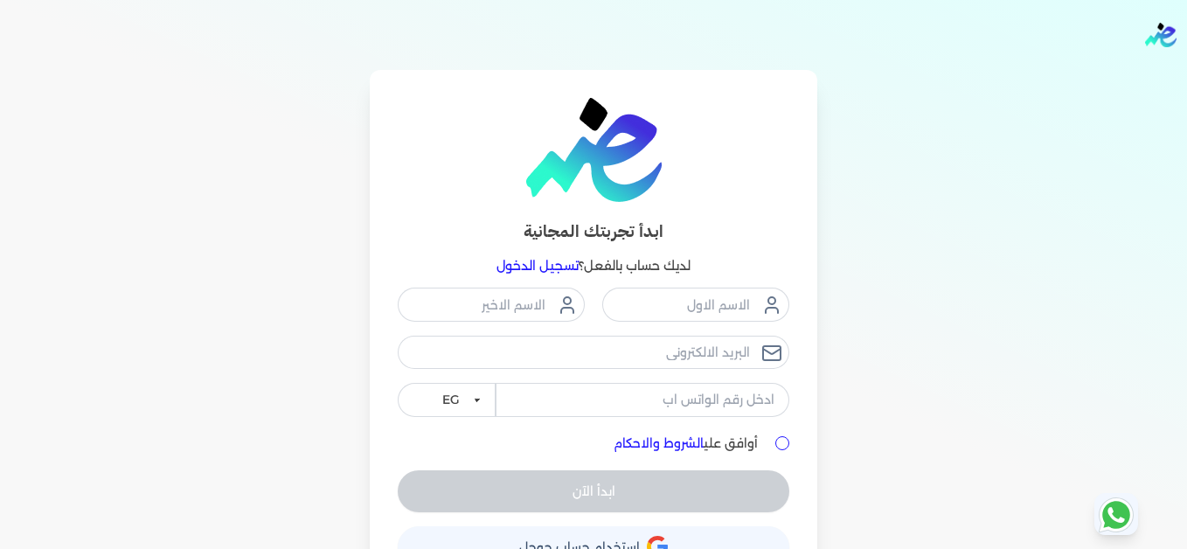
click at [540, 263] on link "تسجيل الدخول" at bounding box center [538, 266] width 82 height 16
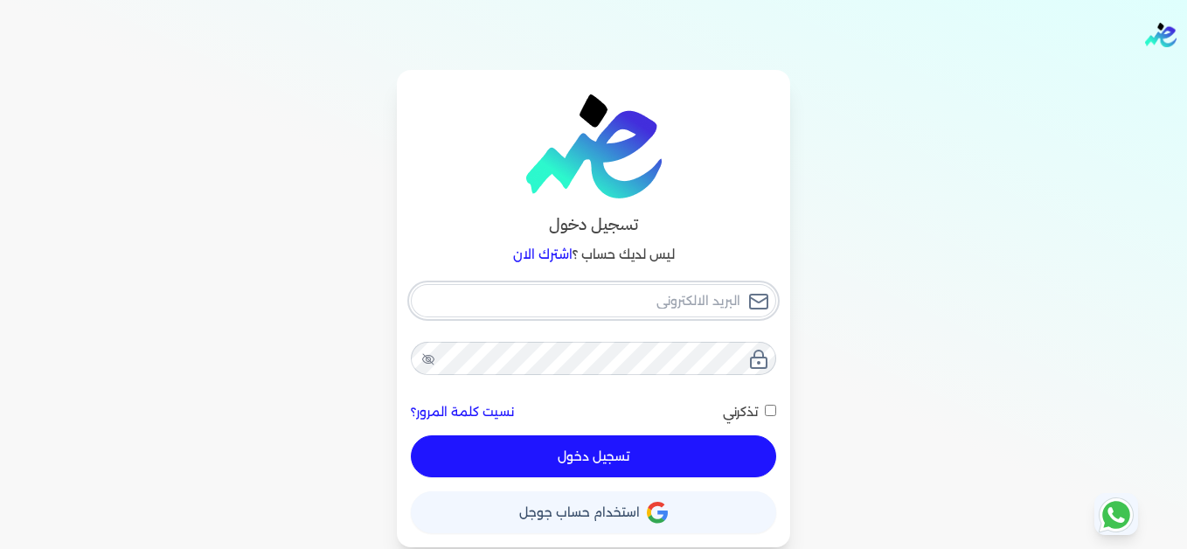
click at [580, 299] on input "email" at bounding box center [593, 300] width 365 height 33
type input "[EMAIL_ADDRESS][DOMAIN_NAME]"
click at [695, 447] on button "تسجيل دخول" at bounding box center [593, 456] width 365 height 42
click at [635, 459] on button "تسجيل دخول" at bounding box center [593, 456] width 365 height 42
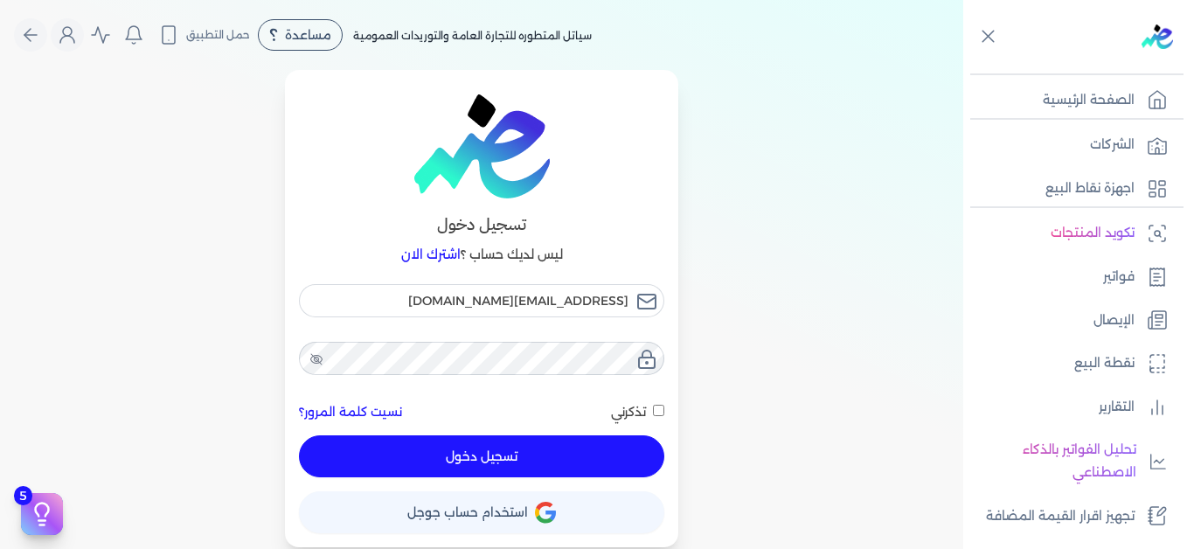
checkbox input "false"
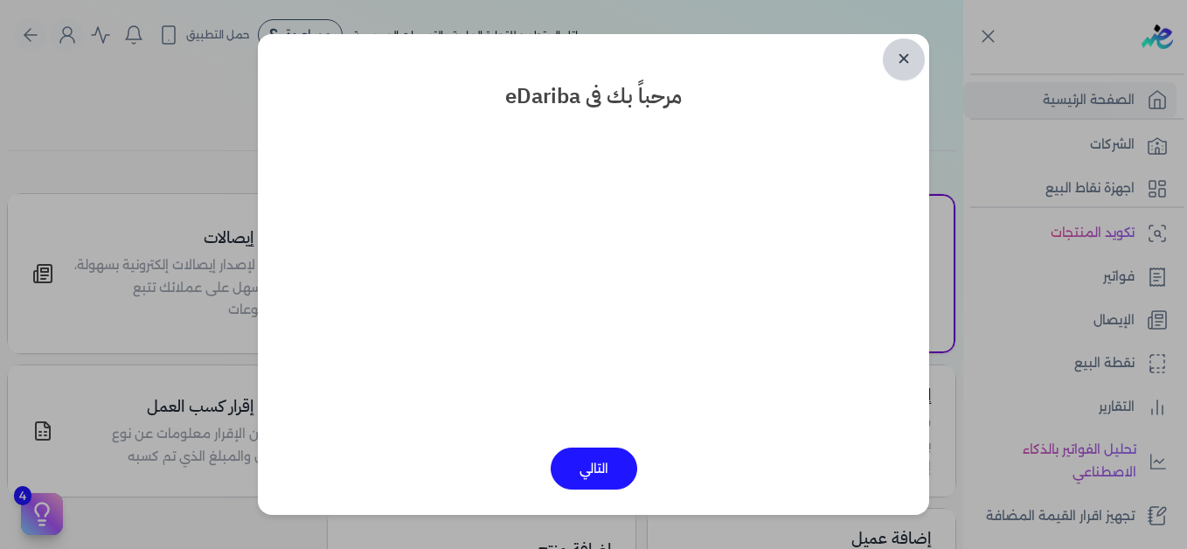
click at [902, 56] on link "✕" at bounding box center [904, 59] width 42 height 42
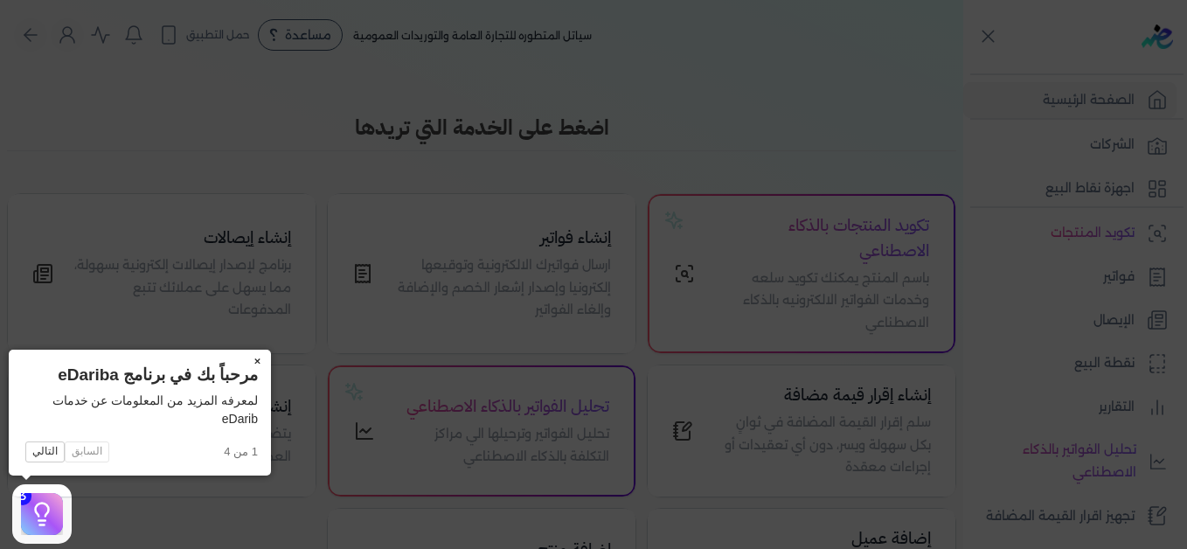
click at [254, 365] on button "×" at bounding box center [257, 362] width 28 height 24
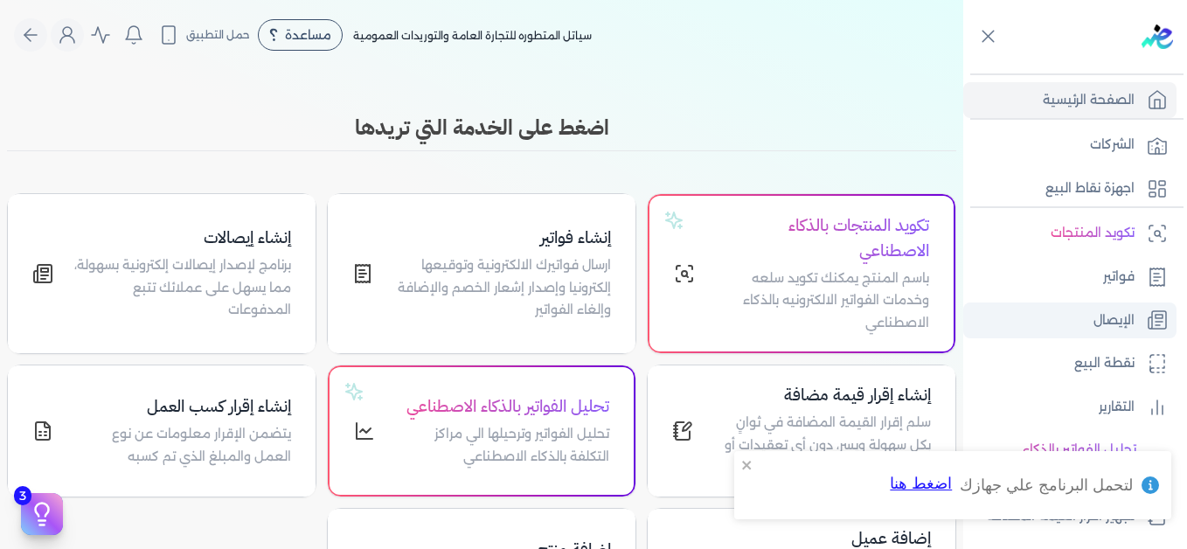
click at [1106, 313] on p "الإيصال" at bounding box center [1114, 320] width 41 height 23
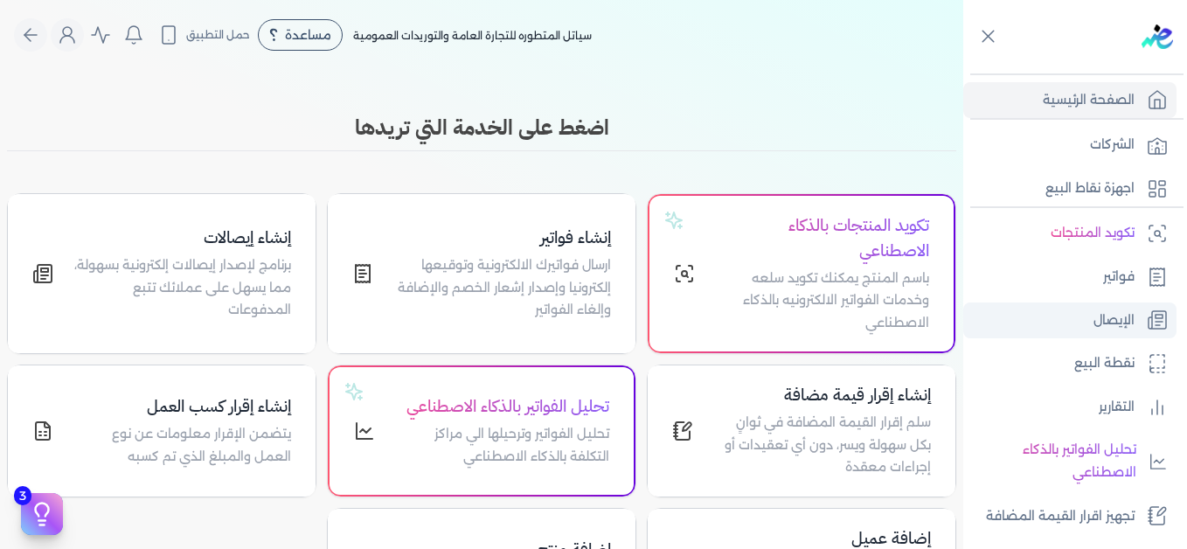
click at [1106, 313] on p "الإيصال" at bounding box center [1114, 320] width 41 height 23
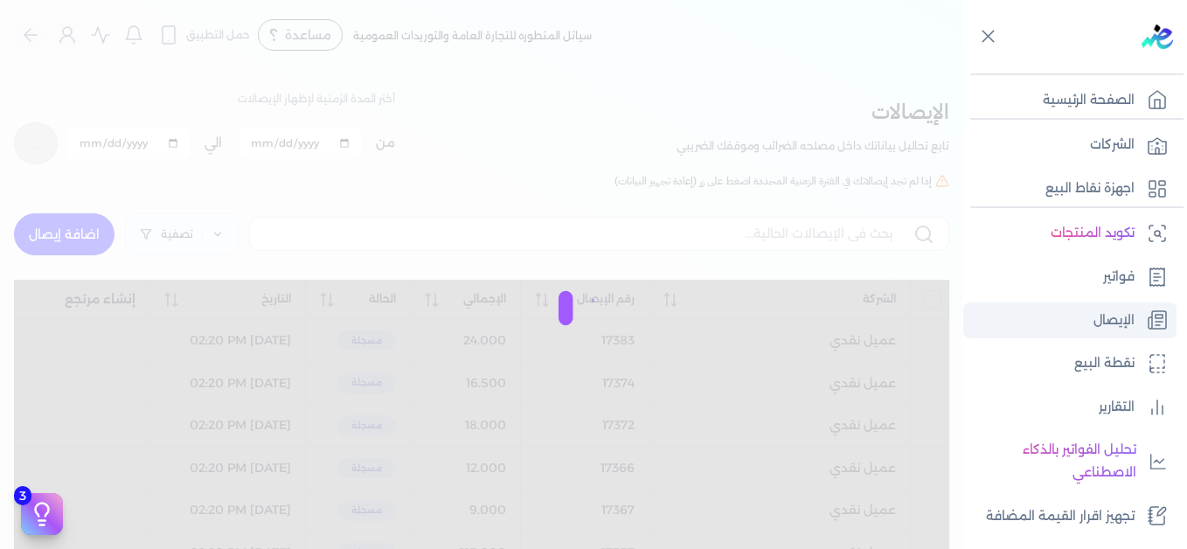
checkbox input "false"
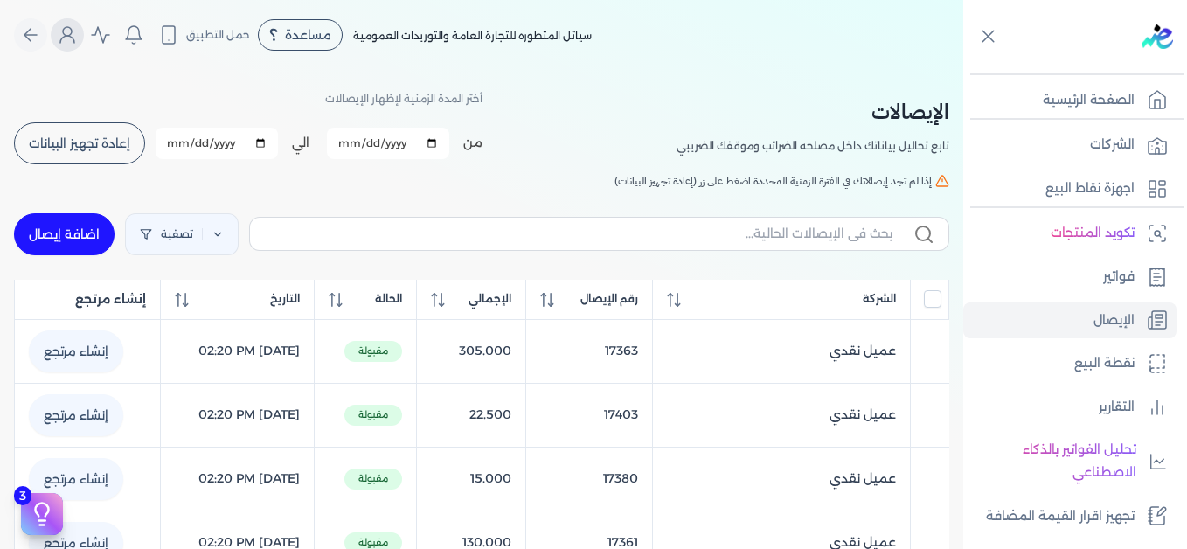
click at [67, 36] on icon "Global" at bounding box center [67, 34] width 21 height 21
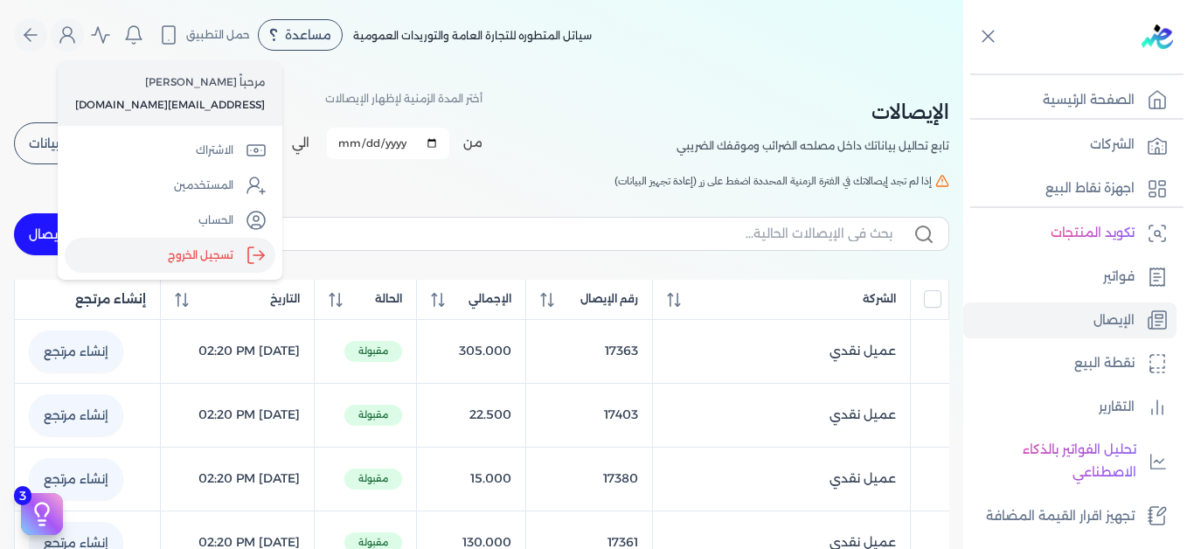
click at [178, 247] on label "تسجيل الخروج" at bounding box center [170, 255] width 211 height 35
click at [963, 70] on input "Close" at bounding box center [963, 70] width 0 height 0
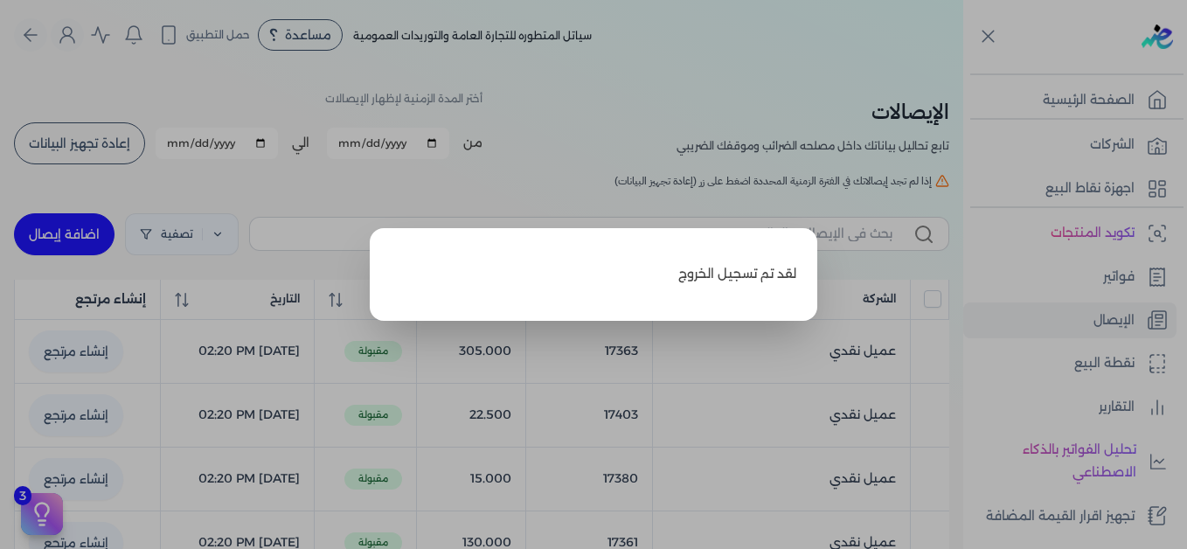
click at [742, 106] on label "Close" at bounding box center [593, 274] width 1187 height 549
click at [963, 70] on input "Close" at bounding box center [963, 70] width 0 height 0
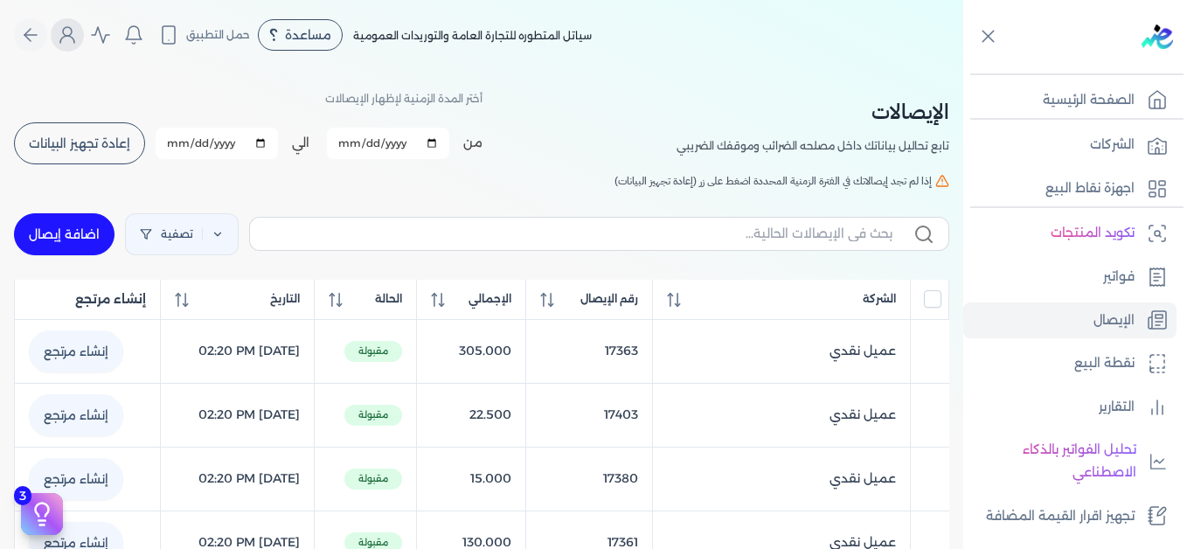
click at [72, 35] on circle "Global" at bounding box center [67, 31] width 9 height 9
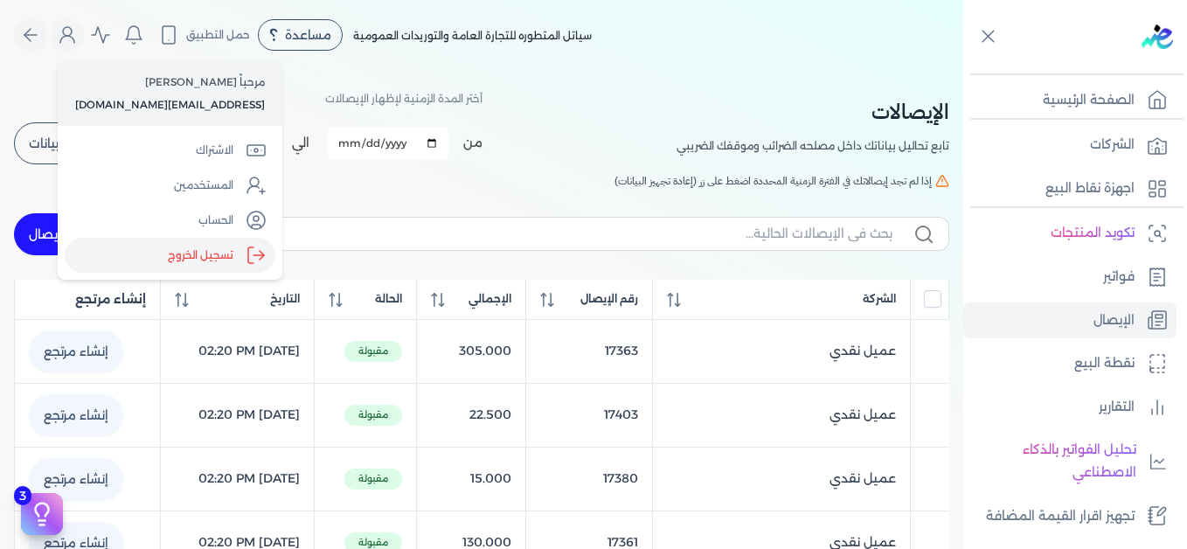
click at [197, 260] on label "تسجيل الخروج" at bounding box center [170, 255] width 211 height 35
click at [963, 70] on input "Close" at bounding box center [963, 70] width 0 height 0
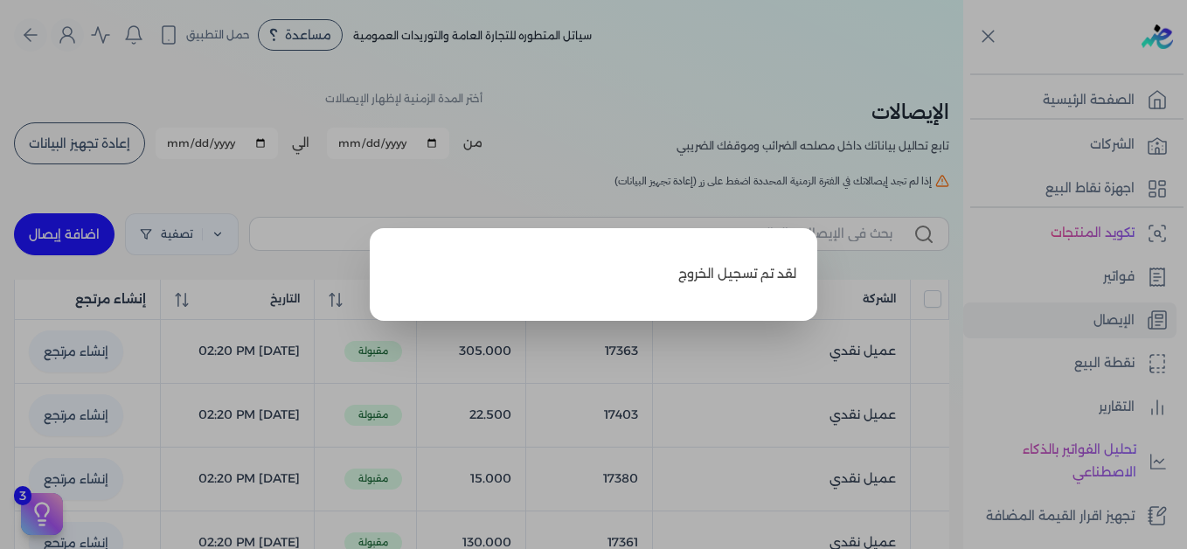
click at [805, 43] on label "Close" at bounding box center [593, 274] width 1187 height 549
click at [963, 70] on input "Close" at bounding box center [963, 70] width 0 height 0
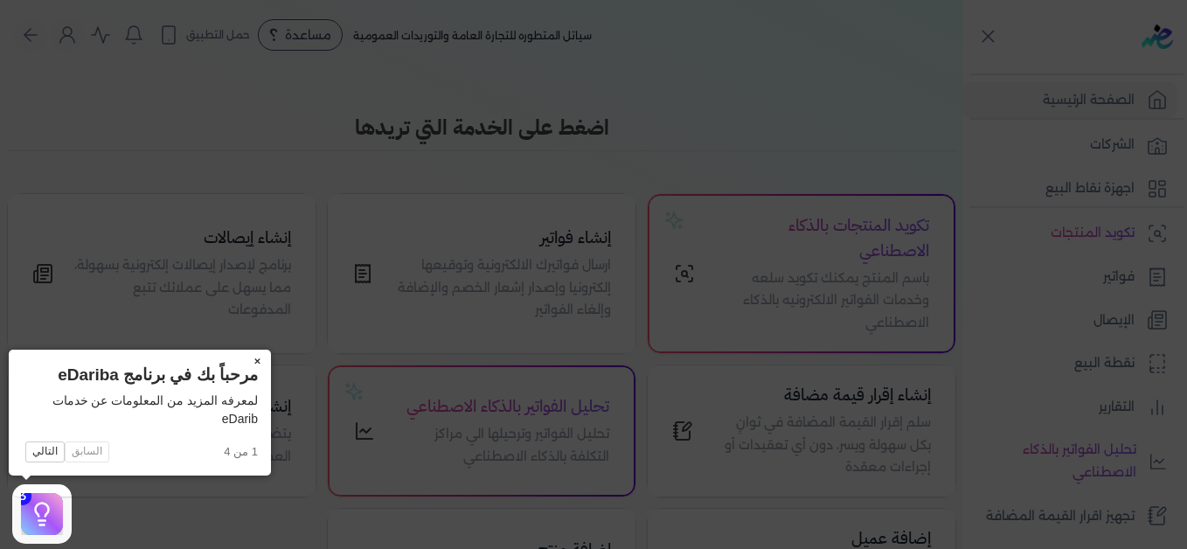
click at [257, 360] on button "×" at bounding box center [257, 362] width 28 height 24
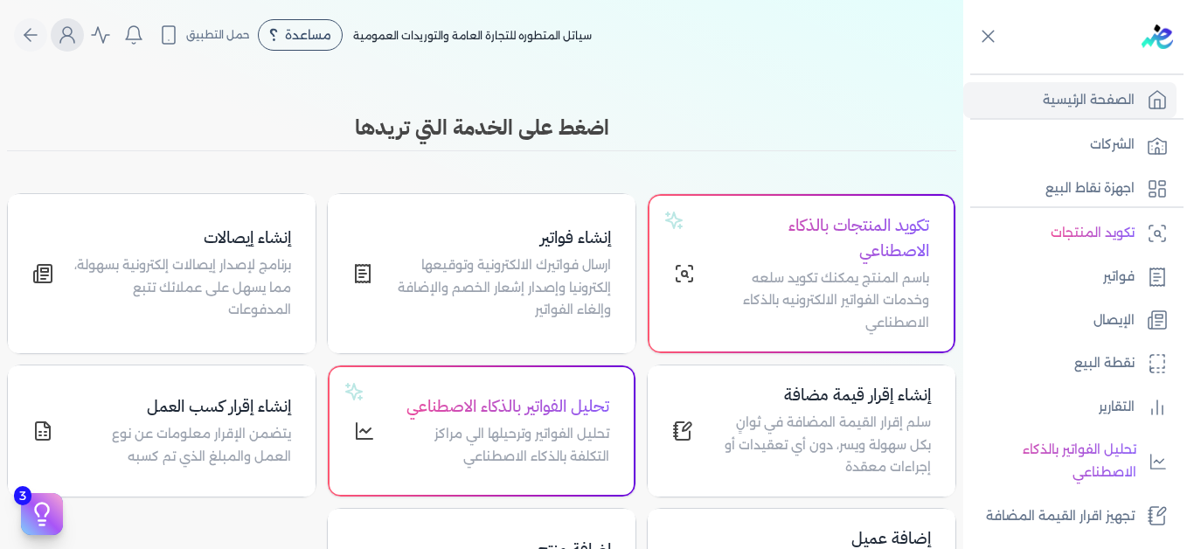
click at [71, 31] on icon "Global" at bounding box center [67, 34] width 21 height 21
click at [75, 43] on icon "Global" at bounding box center [67, 34] width 21 height 21
click at [75, 32] on icon "Global" at bounding box center [67, 34] width 21 height 21
click at [69, 47] on button "Global" at bounding box center [67, 34] width 33 height 33
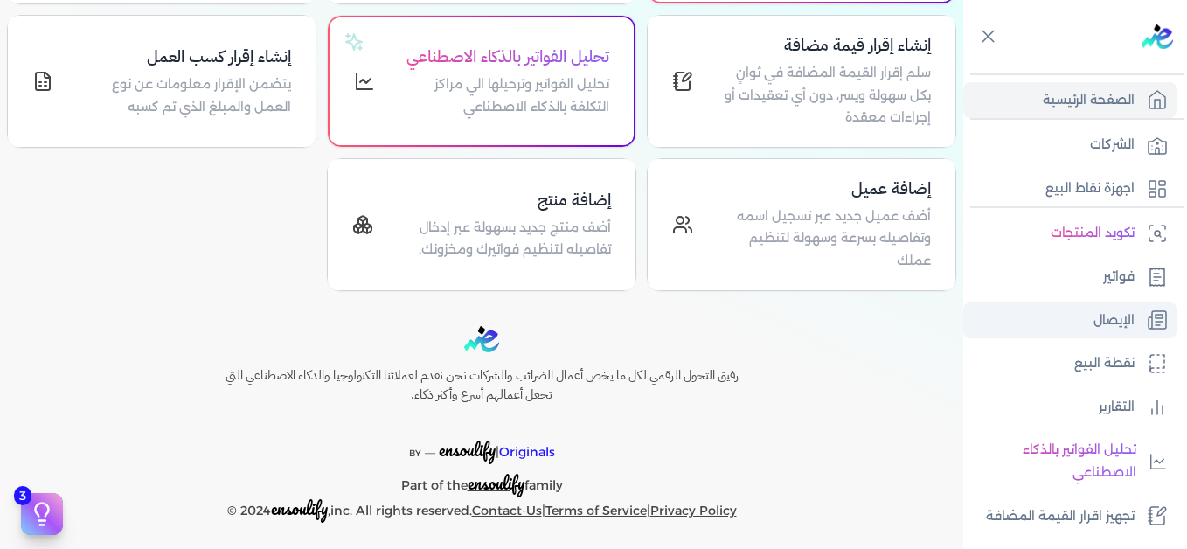
click at [1077, 311] on link "الإيصال" at bounding box center [1069, 320] width 213 height 37
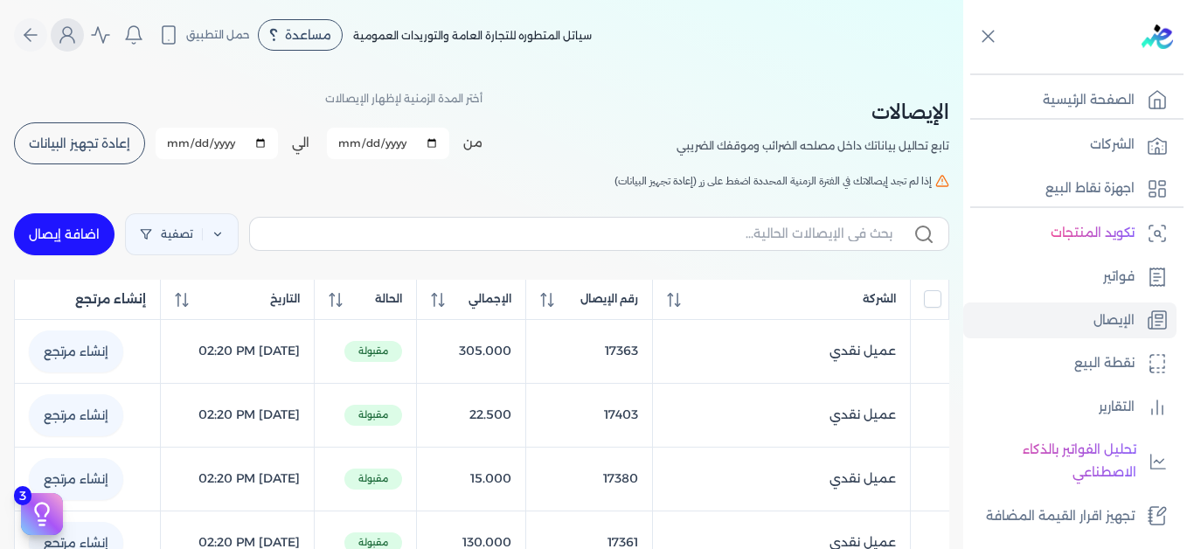
click at [74, 42] on icon "Global" at bounding box center [67, 39] width 14 height 7
click at [75, 35] on icon "Global" at bounding box center [67, 34] width 21 height 21
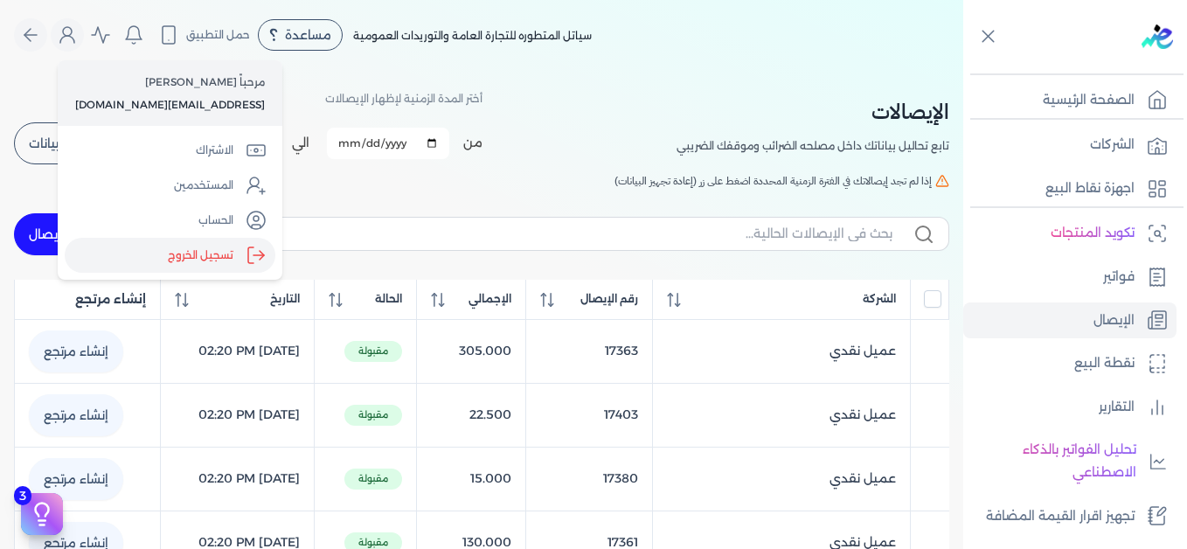
click at [217, 257] on label "تسجيل الخروج" at bounding box center [170, 255] width 211 height 35
click at [963, 70] on input "Close" at bounding box center [963, 70] width 0 height 0
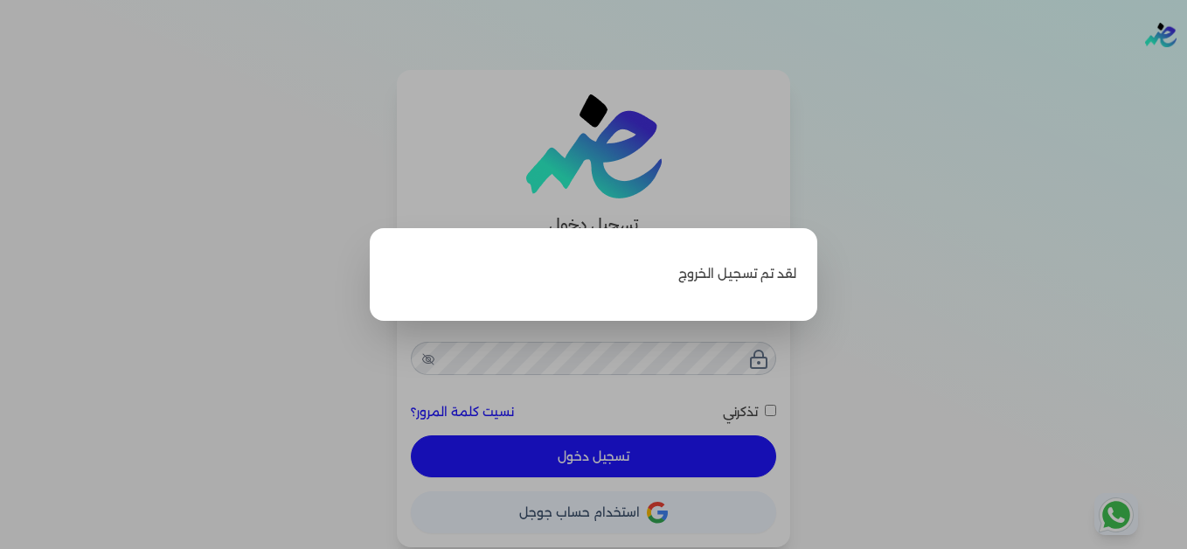
click at [1004, 110] on label "Close" at bounding box center [593, 274] width 1187 height 549
click at [1186, 70] on input "Close" at bounding box center [1187, 70] width 0 height 0
